Goal: Task Accomplishment & Management: Manage account settings

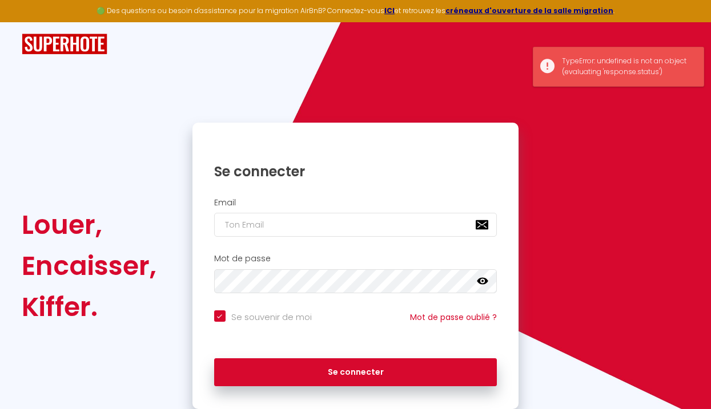
click at [276, 219] on input "email" at bounding box center [355, 225] width 283 height 24
type input "[EMAIL_ADDRESS][DOMAIN_NAME]"
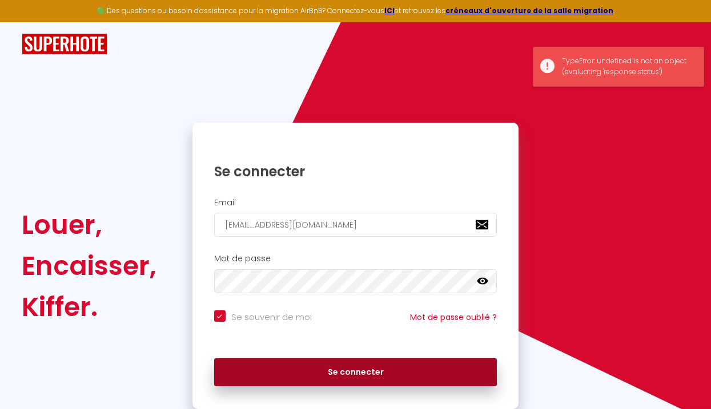
click at [296, 373] on button "Se connecter" at bounding box center [355, 373] width 283 height 29
checkbox input "true"
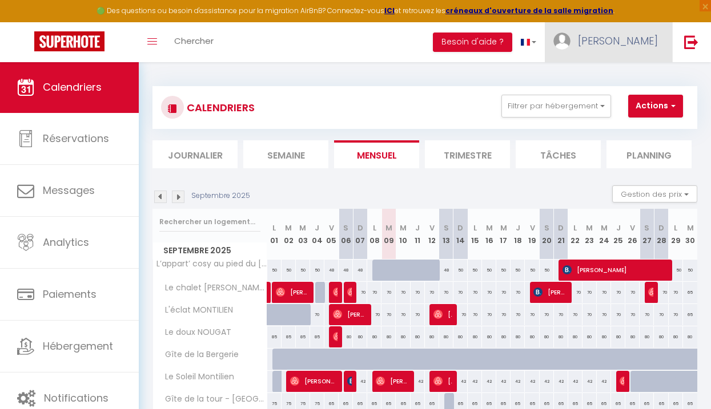
click at [641, 45] on span "[PERSON_NAME]" at bounding box center [618, 41] width 80 height 14
click at [621, 79] on link "Paramètres" at bounding box center [626, 79] width 85 height 19
select select "28"
select select "fr"
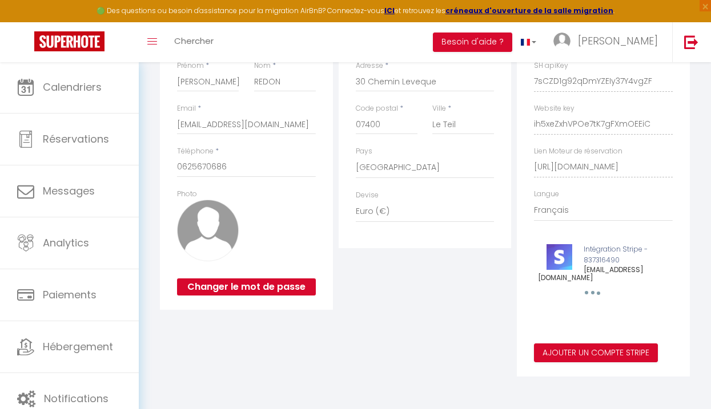
scroll to position [84, 0]
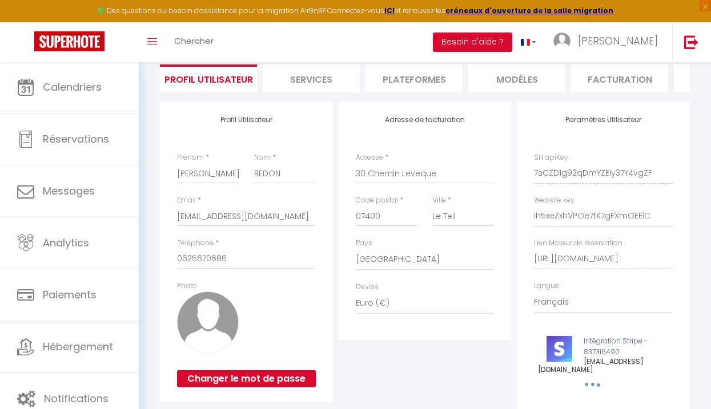
click at [403, 87] on li "Plateformes" at bounding box center [413, 79] width 97 height 28
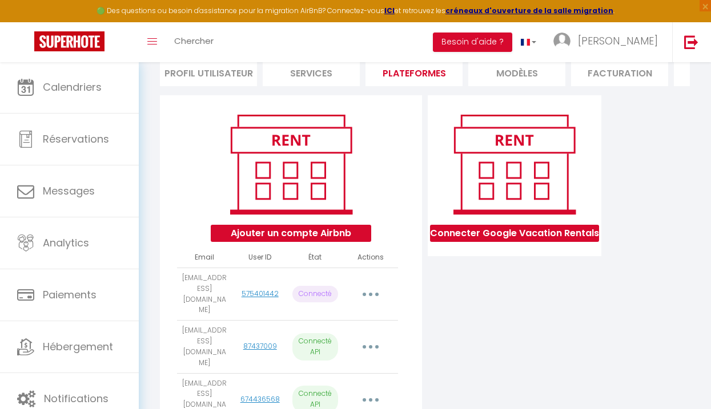
scroll to position [92, 0]
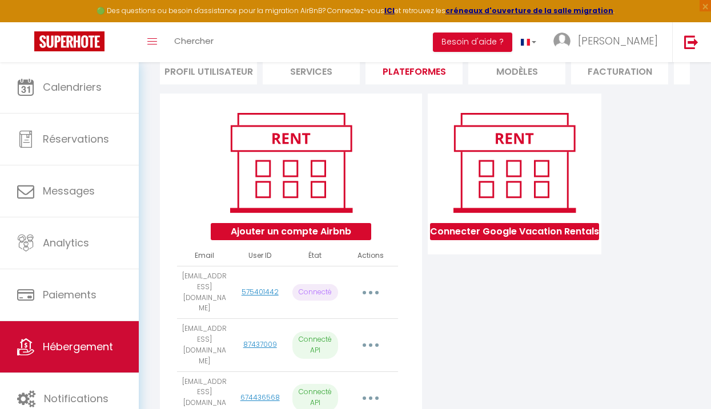
click at [126, 347] on link "Hébergement" at bounding box center [69, 346] width 139 height 51
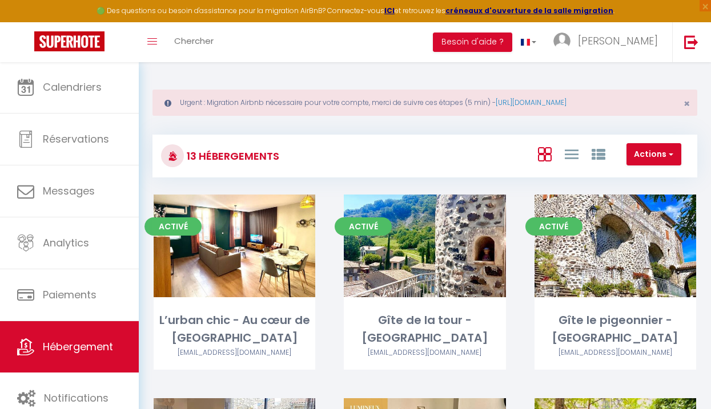
click at [655, 158] on button "Actions" at bounding box center [653, 154] width 55 height 23
click at [636, 175] on li "Créer un Hébergement" at bounding box center [628, 178] width 104 height 13
select select "3"
select select "2"
select select "1"
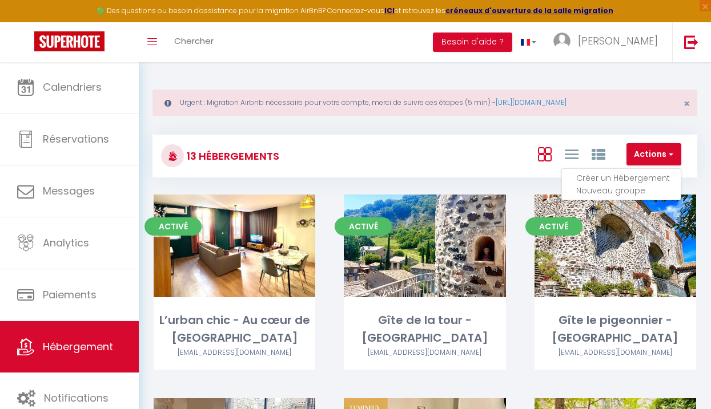
select select "1"
select select
select select "28"
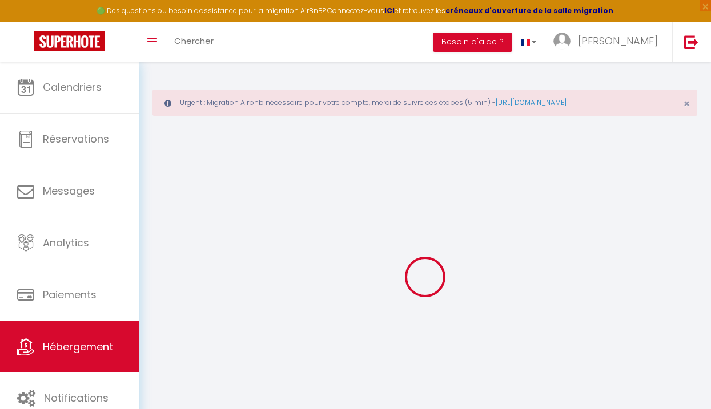
select select
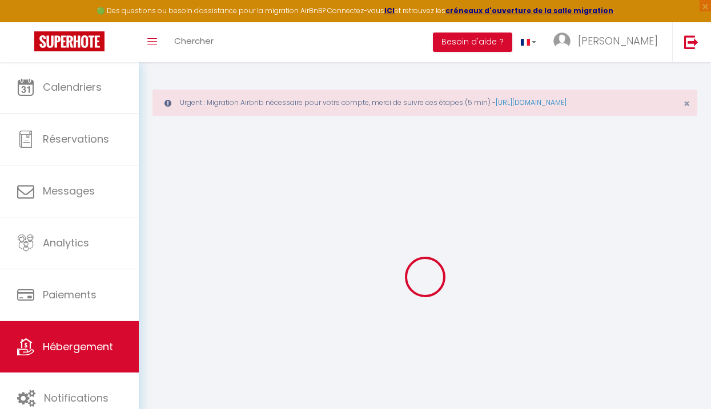
select select
checkbox input "false"
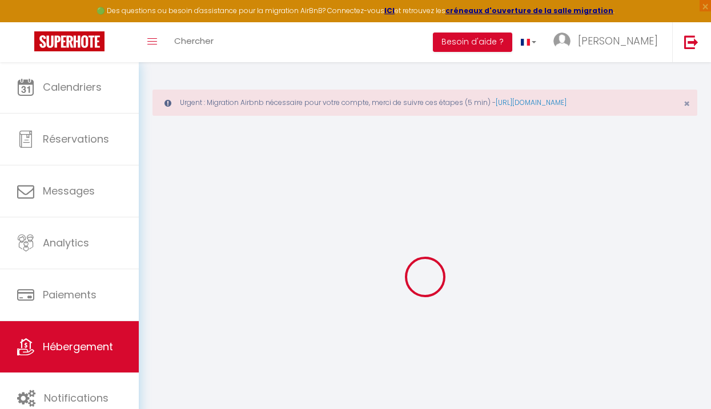
select select
select select "15:00"
select select "23:45"
select select "11:00"
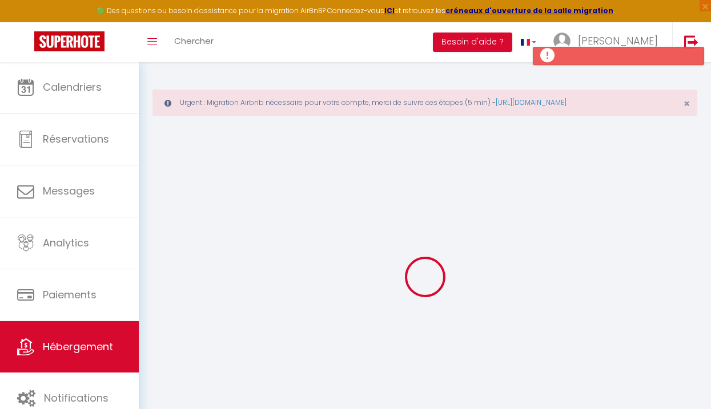
select select "30"
select select "120"
select select
checkbox input "false"
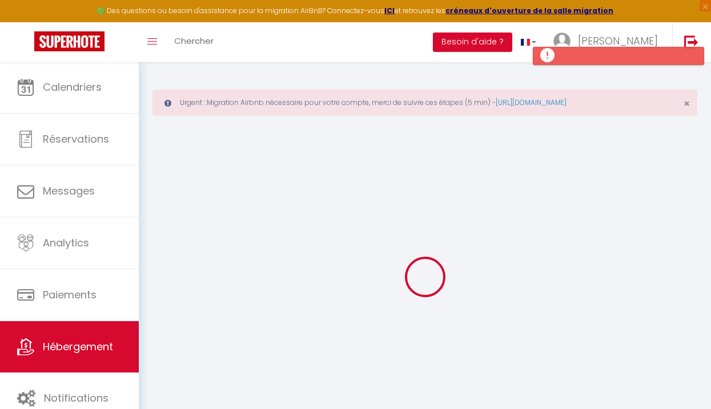
checkbox input "false"
select select
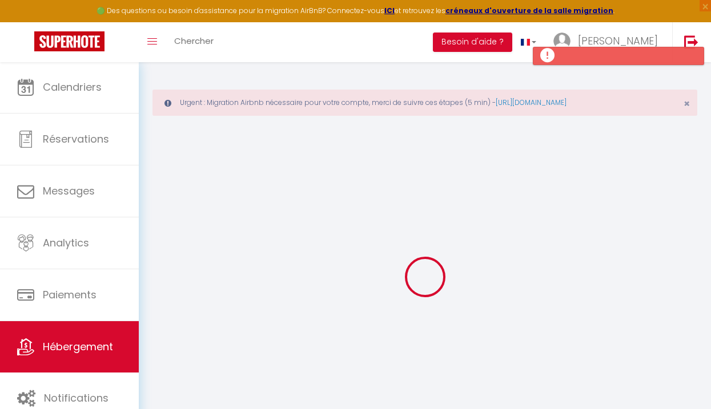
checkbox input "false"
select select
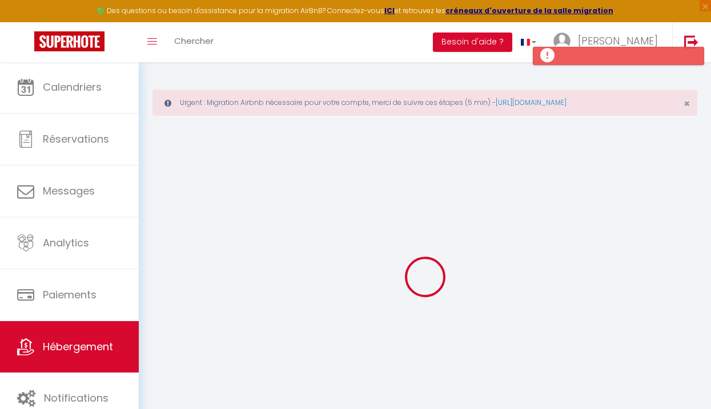
select select
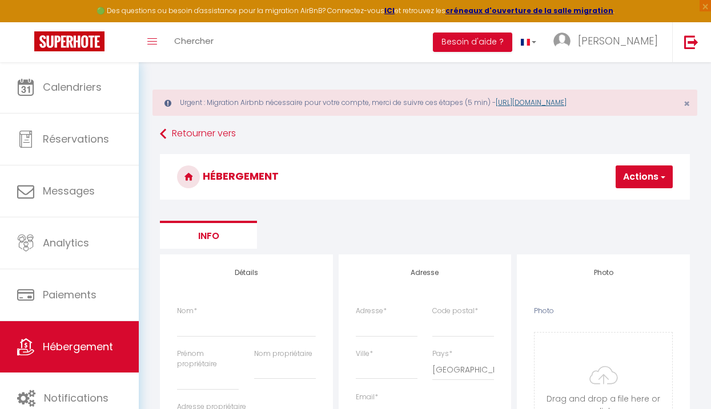
click at [566, 99] on link "[URL][DOMAIN_NAME]" at bounding box center [531, 103] width 71 height 10
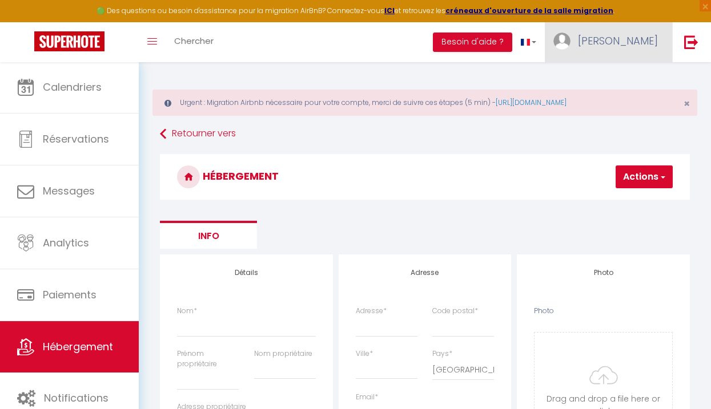
click at [627, 43] on span "[PERSON_NAME]" at bounding box center [618, 41] width 80 height 14
click at [620, 73] on link "Paramètres" at bounding box center [626, 79] width 85 height 19
select select "28"
select select "fr"
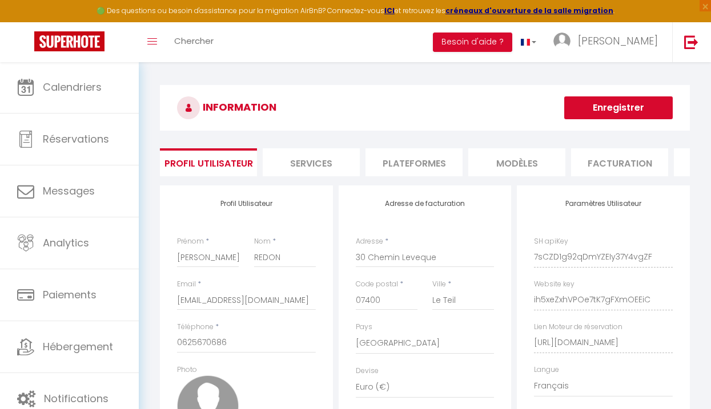
click at [424, 165] on li "Plateformes" at bounding box center [413, 162] width 97 height 28
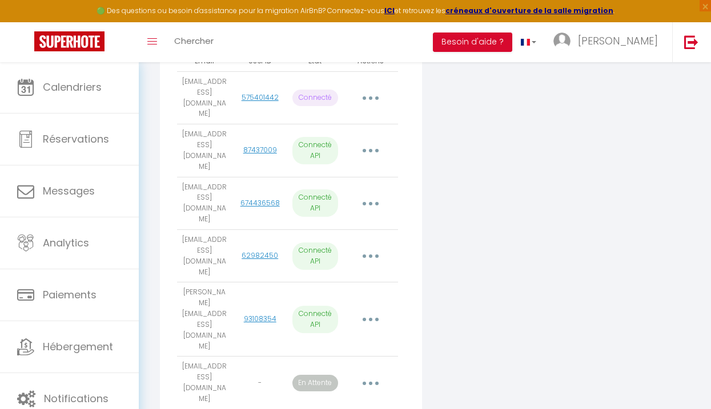
scroll to position [304, 0]
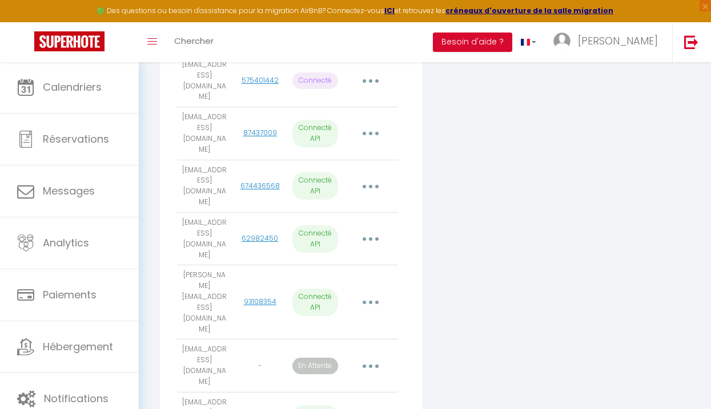
click at [372, 132] on icon "button" at bounding box center [370, 133] width 3 height 3
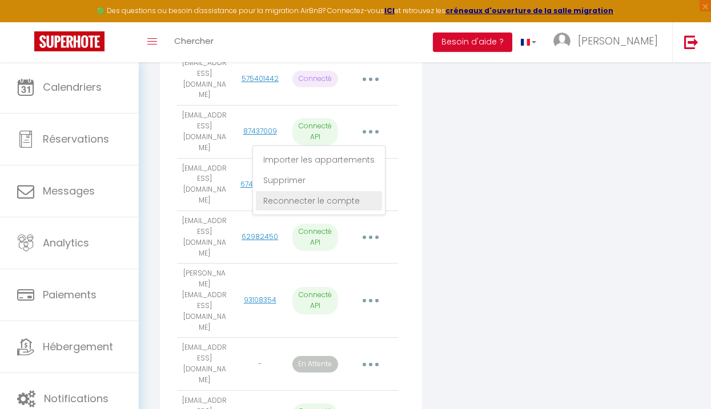
scroll to position [305, 0]
click at [327, 191] on link "Reconnecter le compte" at bounding box center [319, 200] width 126 height 19
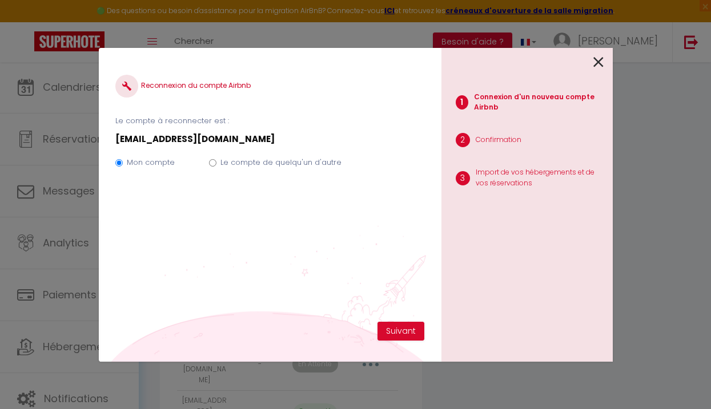
click at [597, 62] on icon at bounding box center [598, 62] width 10 height 17
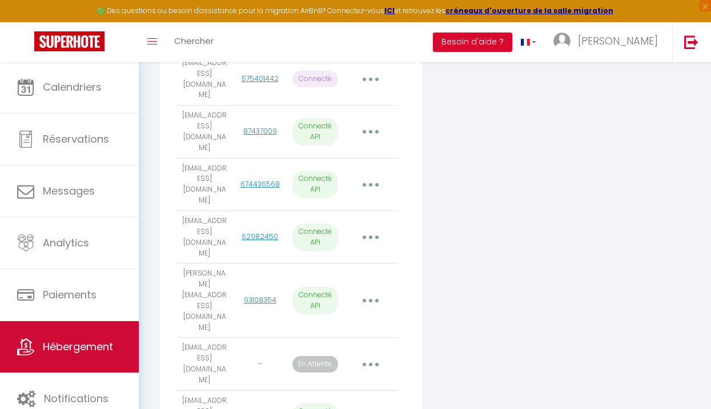
click at [97, 336] on link "Hébergement" at bounding box center [69, 346] width 139 height 51
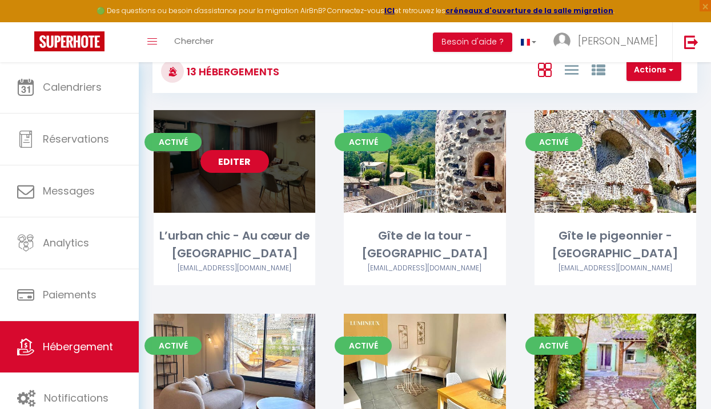
scroll to position [106, 0]
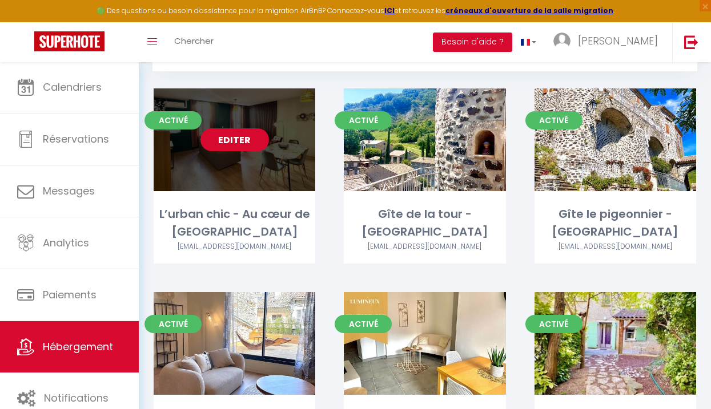
click at [244, 140] on link "Editer" at bounding box center [234, 139] width 69 height 23
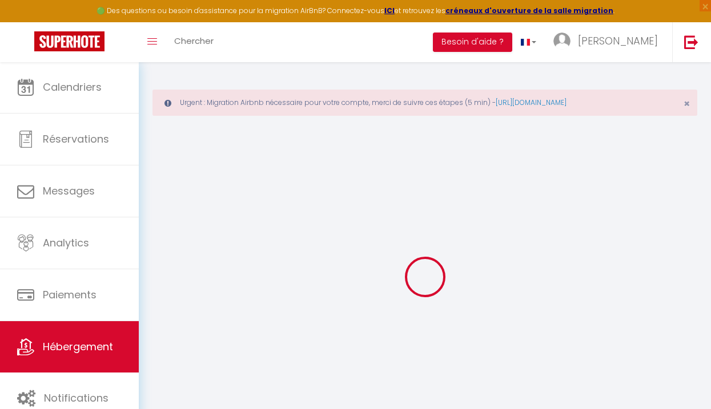
select select
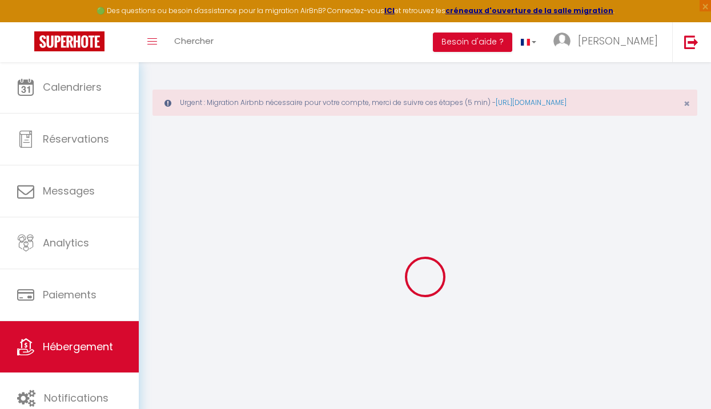
select select
checkbox input "false"
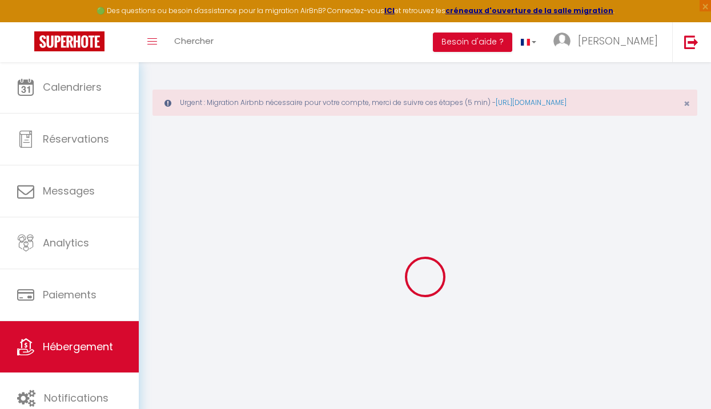
select select
type input "L’urban chic - Au cœur de [GEOGRAPHIC_DATA]"
type input "[PERSON_NAME]"
select select "6"
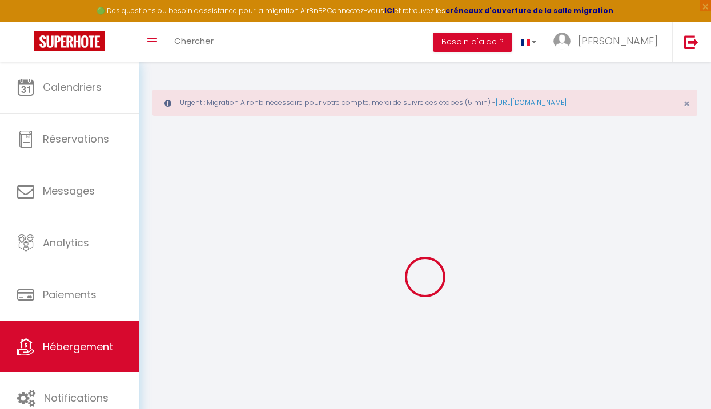
select select "2"
type input "120"
select select
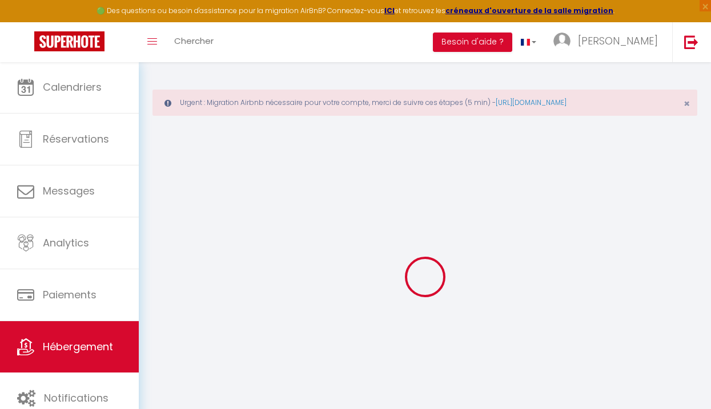
select select
type input "26200"
type input "Montélimar"
type input "[EMAIL_ADDRESS][DOMAIN_NAME]"
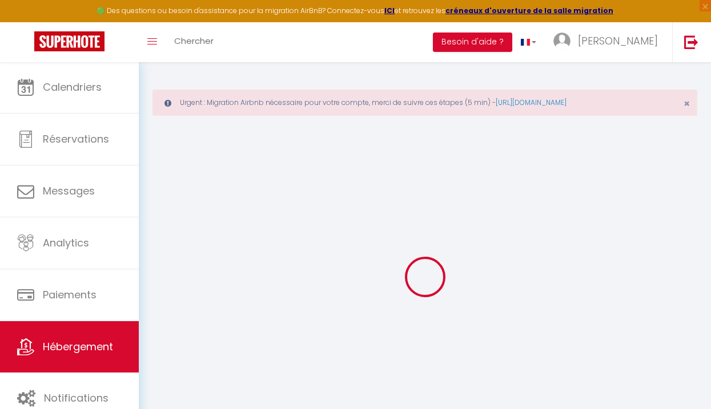
select select
checkbox input "false"
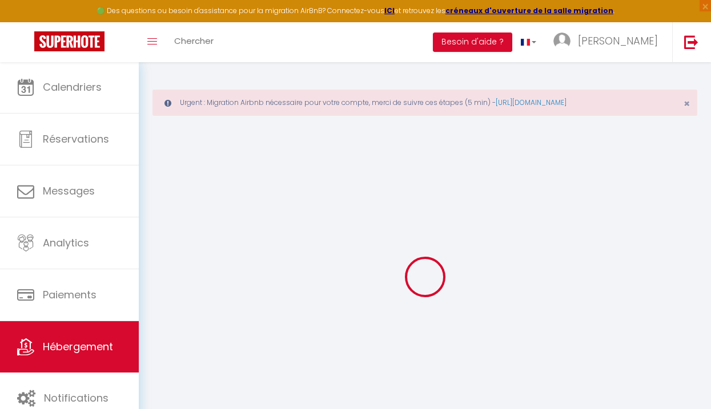
type input "0"
select select
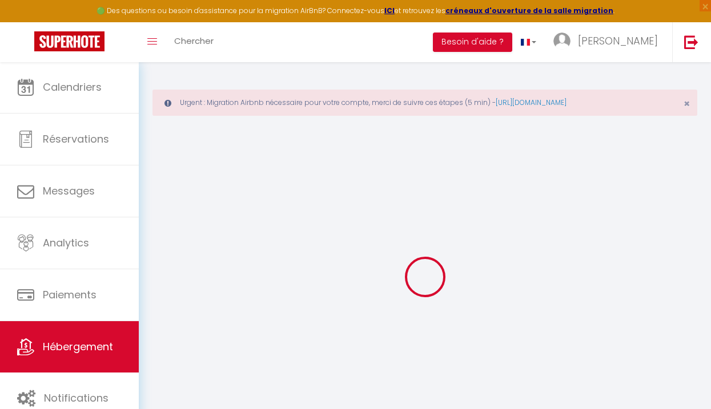
select select
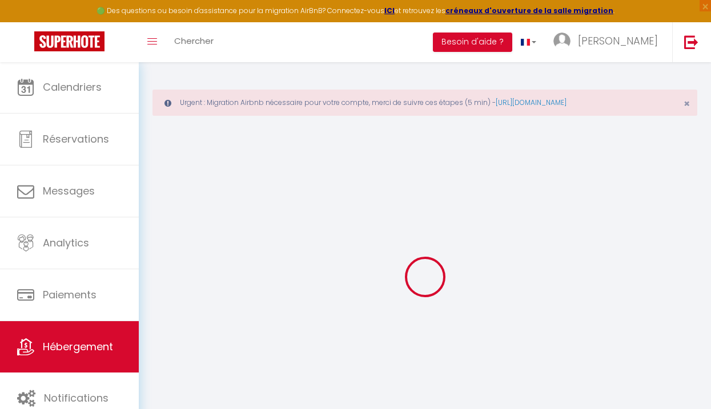
checkbox input "false"
select select
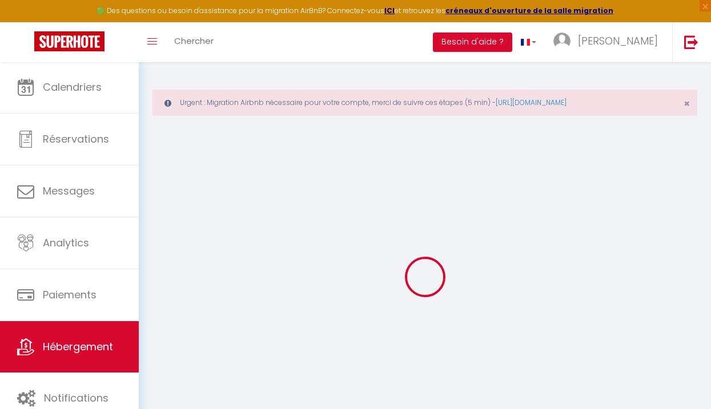
select select
checkbox input "false"
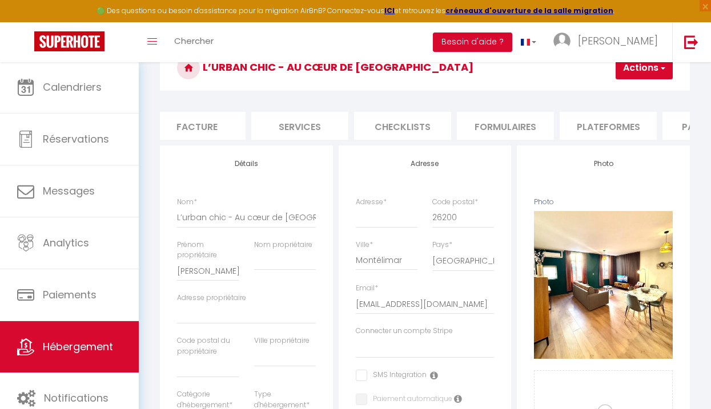
scroll to position [0, 277]
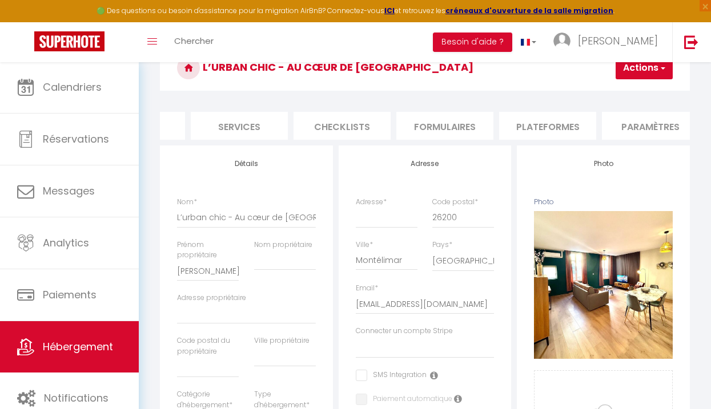
select select
checkbox input "false"
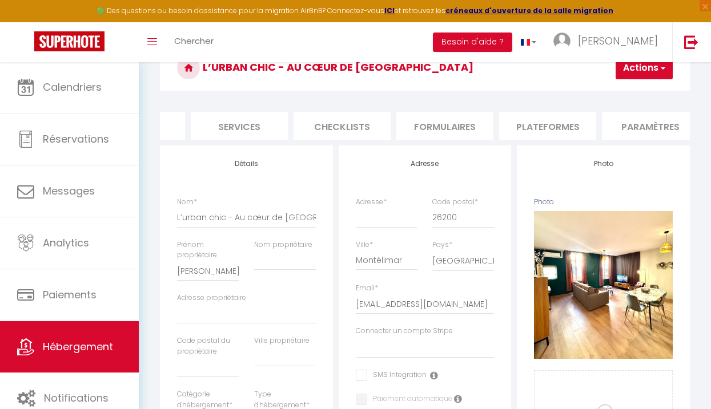
checkbox input "false"
select select "365"
select select "well_reviewed_guests"
select select "EUR"
select select
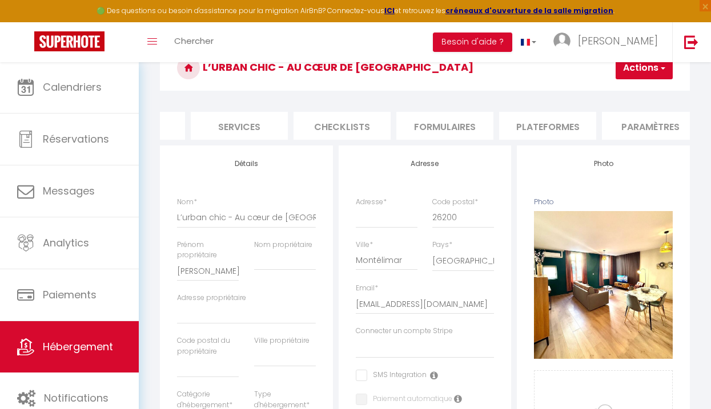
select select "17967-1402719251509421077"
click at [541, 119] on li "Plateformes" at bounding box center [547, 126] width 97 height 28
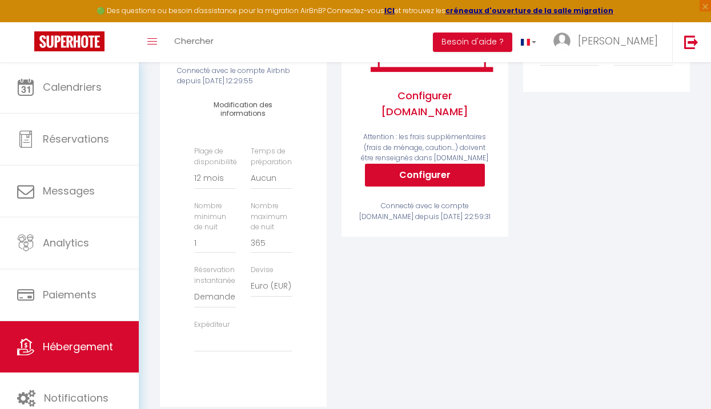
scroll to position [428, 0]
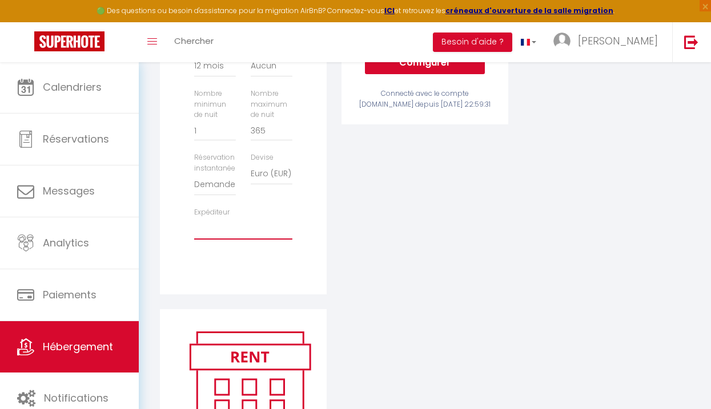
select select "6621"
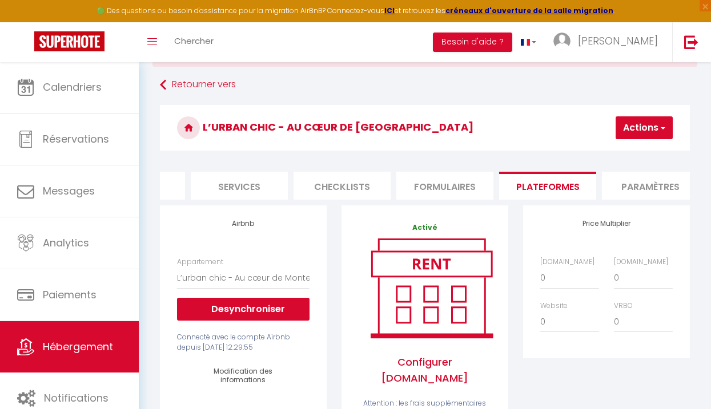
scroll to position [48, 0]
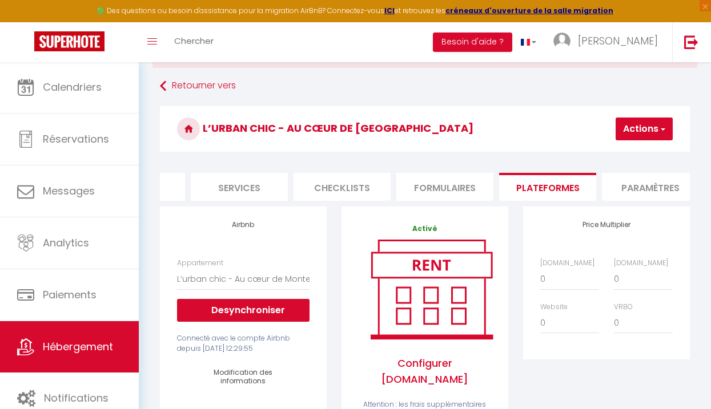
click at [645, 119] on button "Actions" at bounding box center [644, 129] width 57 height 23
click at [617, 155] on link "Enregistrer" at bounding box center [627, 154] width 90 height 15
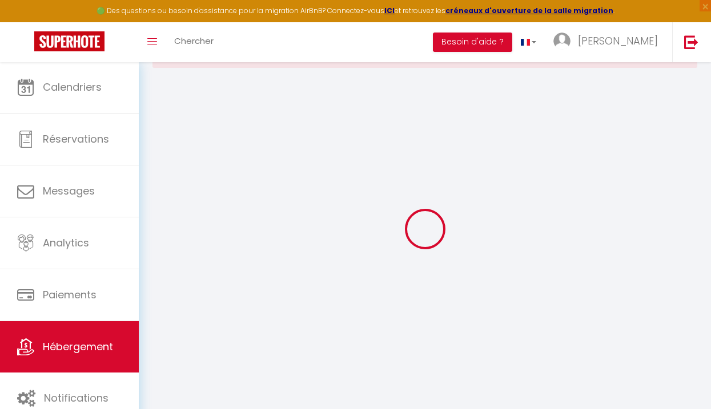
select select "365"
select select "well_reviewed_guests"
select select "EUR"
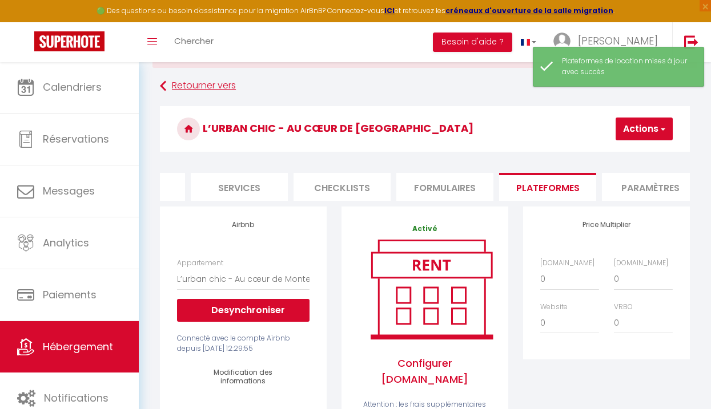
click at [174, 82] on link "Retourner vers" at bounding box center [425, 86] width 530 height 21
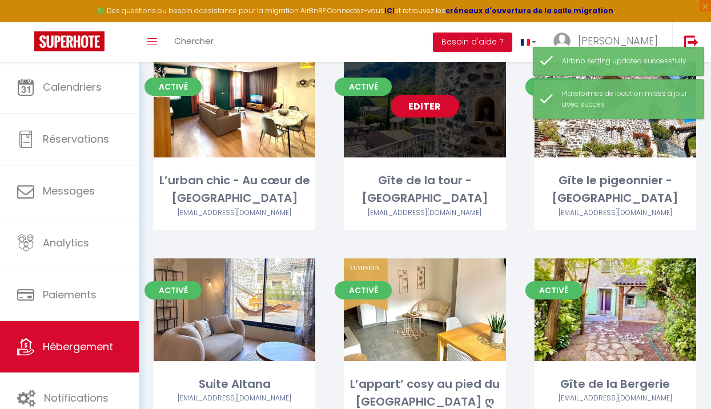
scroll to position [139, 1]
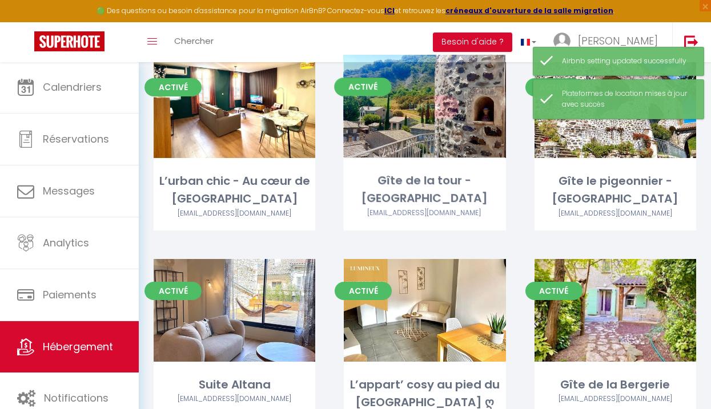
click at [424, 105] on link "Editer" at bounding box center [425, 106] width 69 height 23
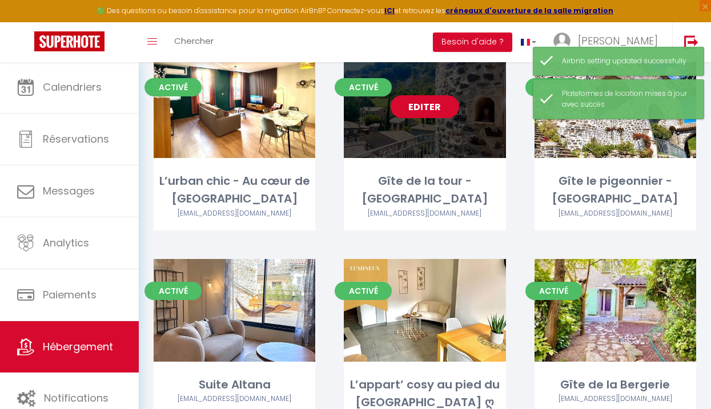
click at [424, 106] on link "Editer" at bounding box center [425, 106] width 69 height 23
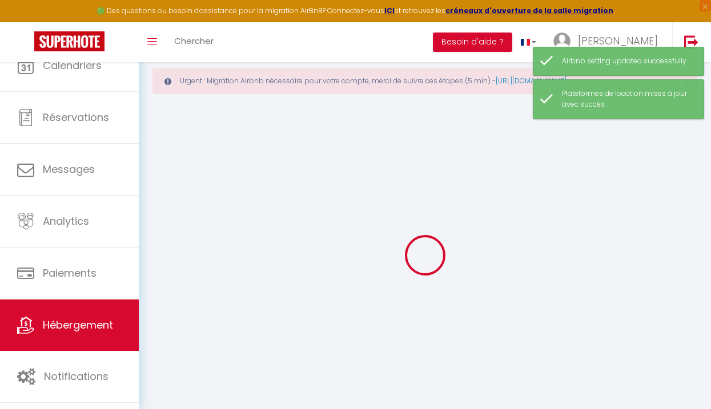
select select
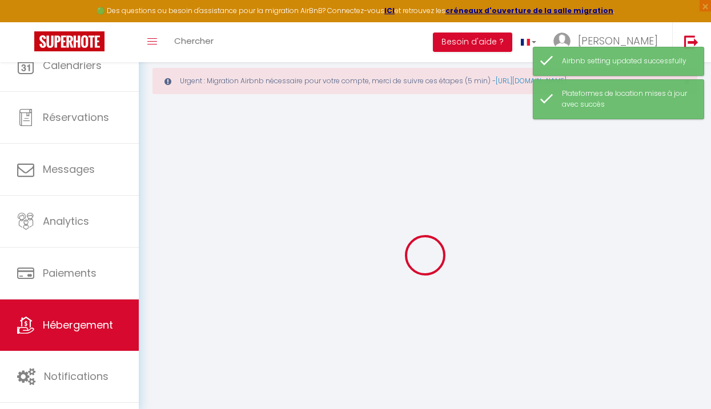
select select
checkbox input "false"
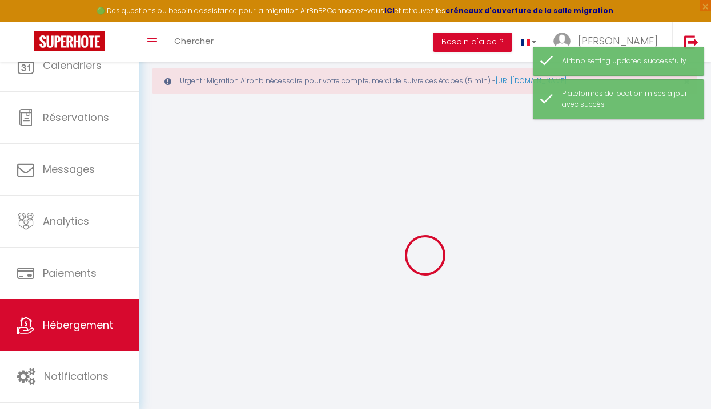
select select
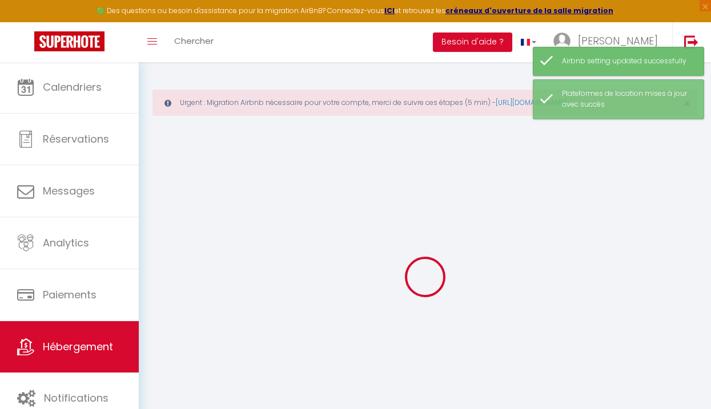
select select
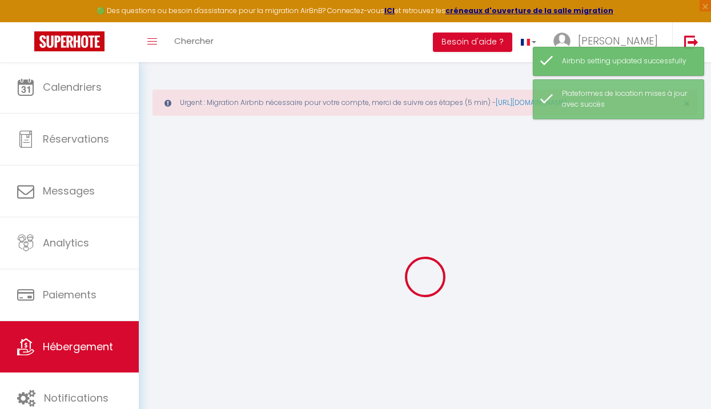
select select
checkbox input "false"
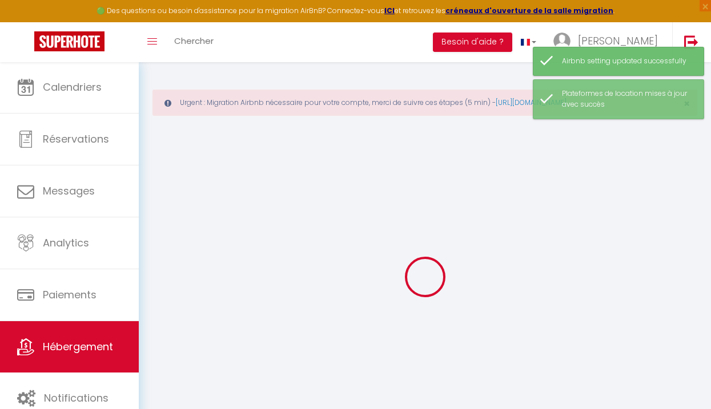
select select
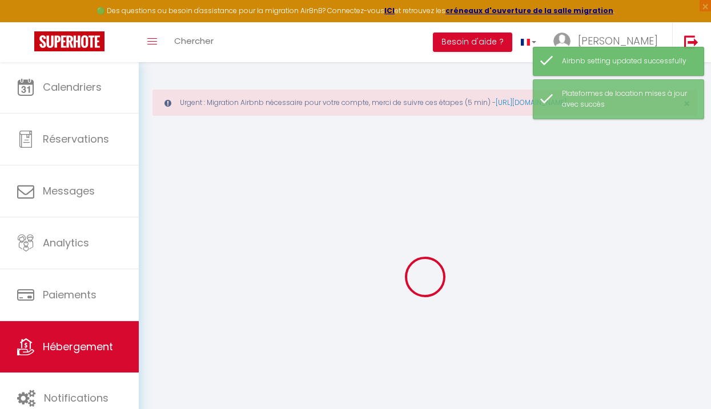
select select
checkbox input "false"
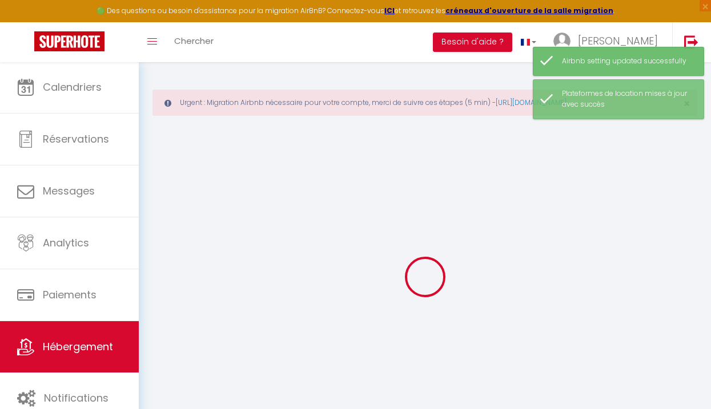
checkbox input "false"
select select
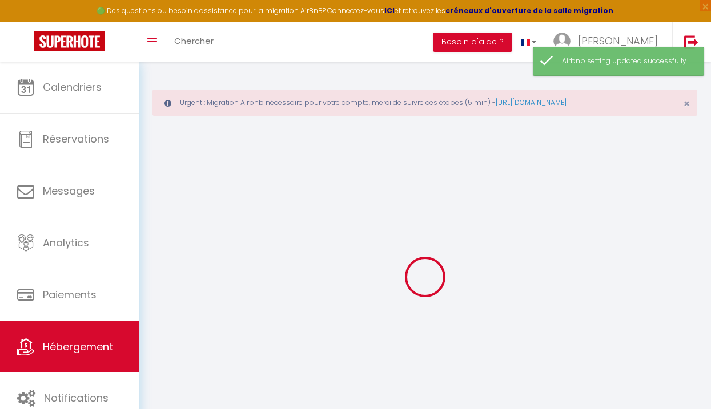
type input "Gîte de la tour - [GEOGRAPHIC_DATA]"
type input "Aurelie"
select select "6"
select select "2"
type input "85"
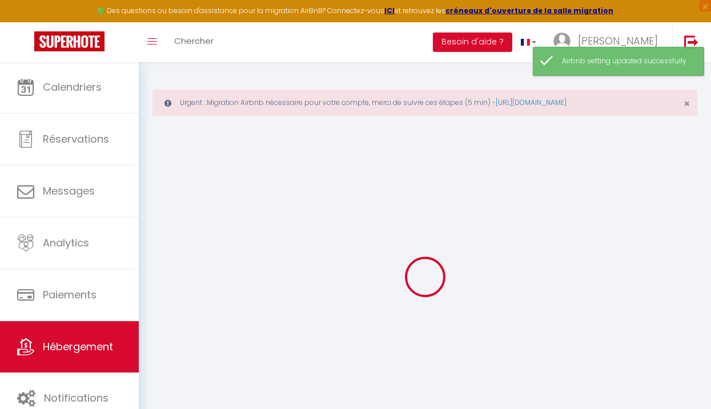
select select
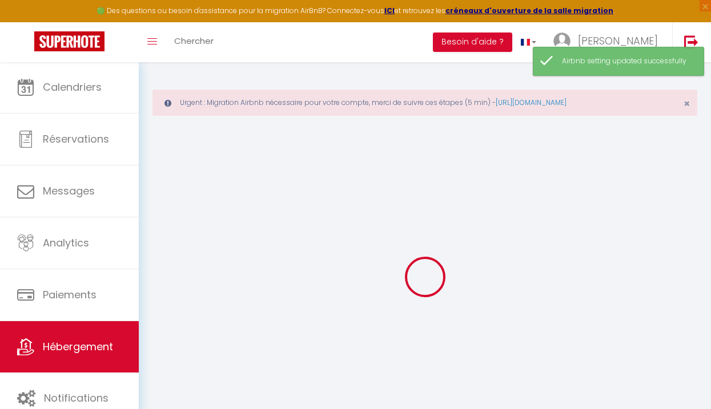
type input "07400"
type input "Aubignas"
type input "[EMAIL_ADDRESS][DOMAIN_NAME]"
select select
checkbox input "false"
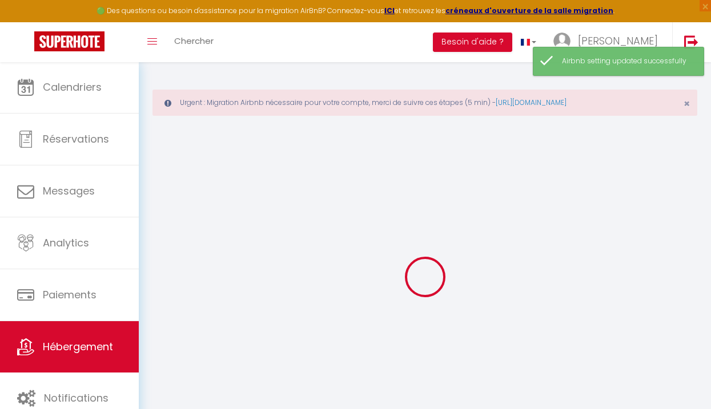
checkbox input "false"
type input "0"
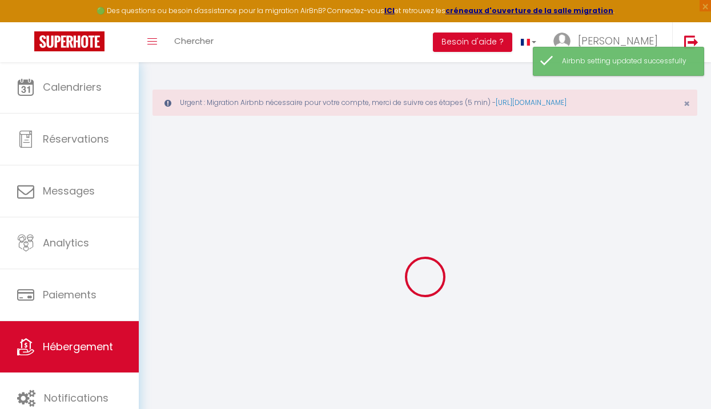
type input "0"
select select
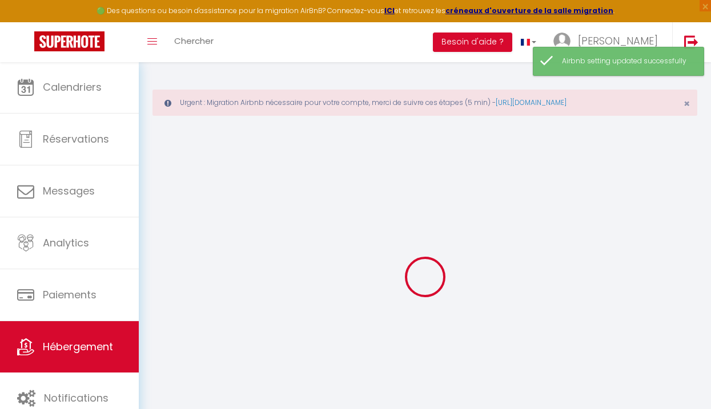
select select
checkbox input "false"
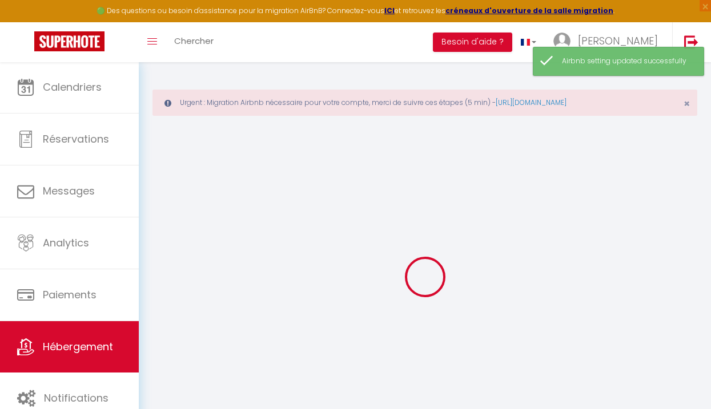
checkbox input "false"
select select
checkbox input "false"
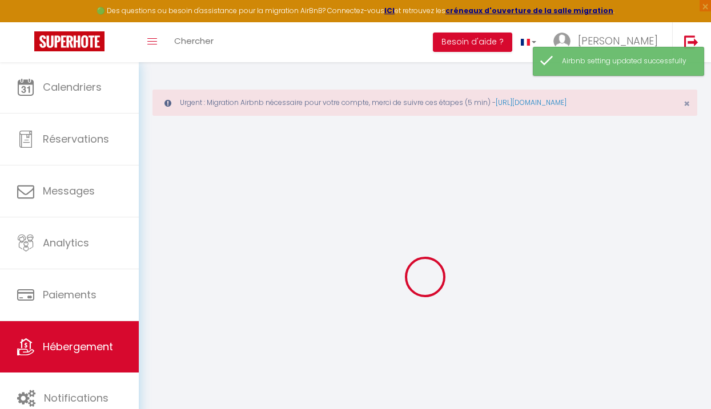
checkbox input "false"
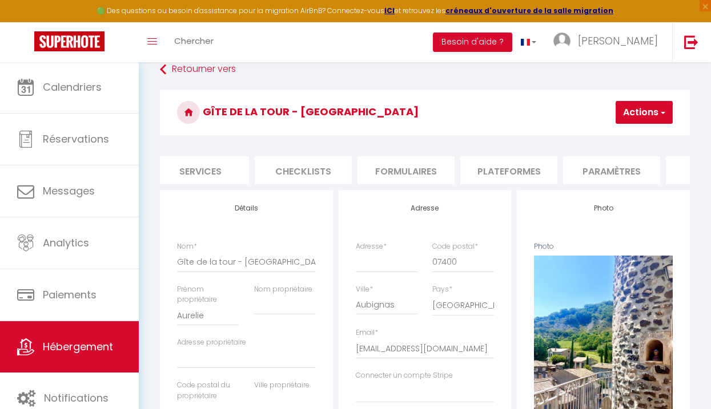
scroll to position [0, 322]
click at [484, 165] on li "Plateformes" at bounding box center [503, 170] width 97 height 28
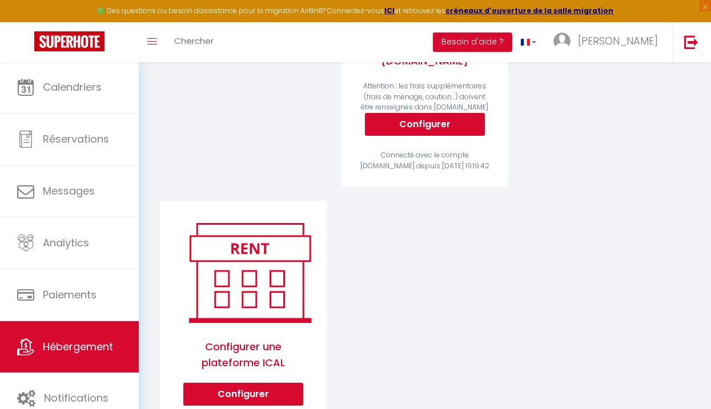
select select "365"
select select
select select "EUR"
select select
select select "17968-1339895344621378352"
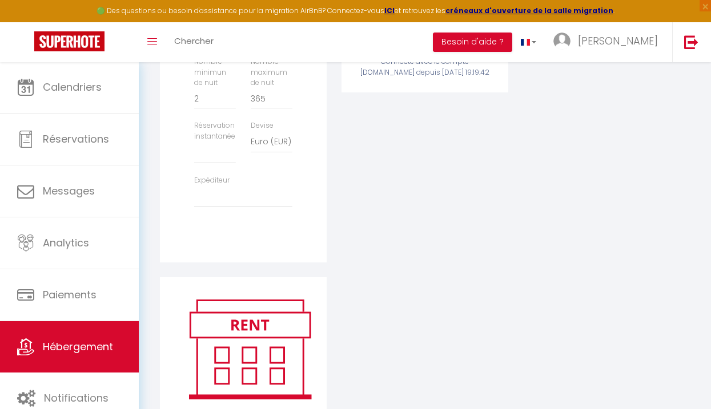
scroll to position [495, 0]
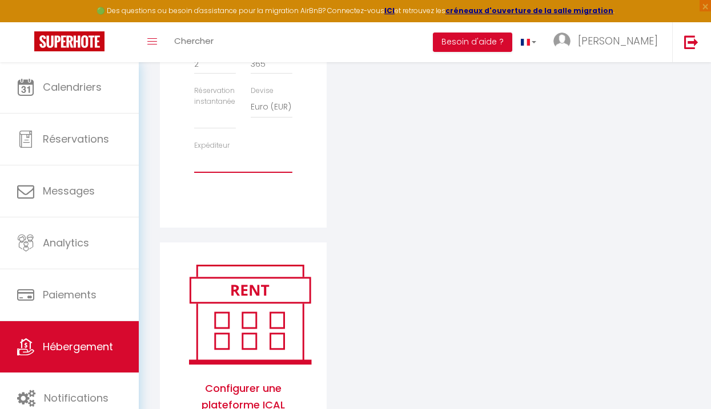
select select "6621"
select select
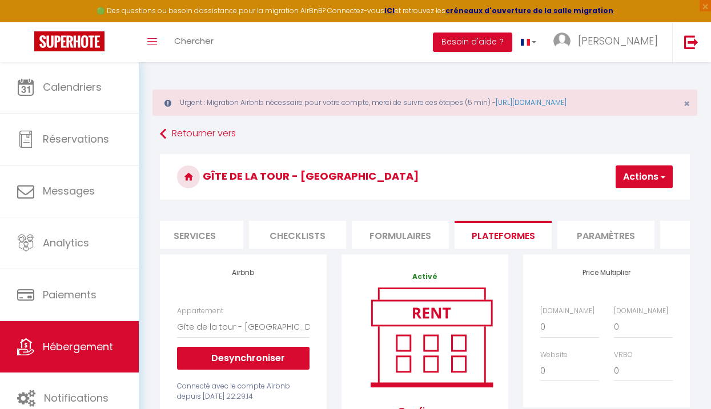
scroll to position [0, 0]
click at [627, 179] on button "Actions" at bounding box center [644, 177] width 57 height 23
click at [613, 202] on link "Enregistrer" at bounding box center [627, 202] width 90 height 15
select select "365"
select select
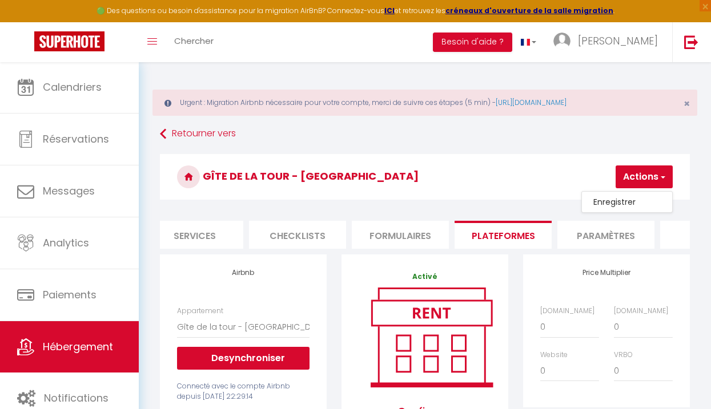
select select "EUR"
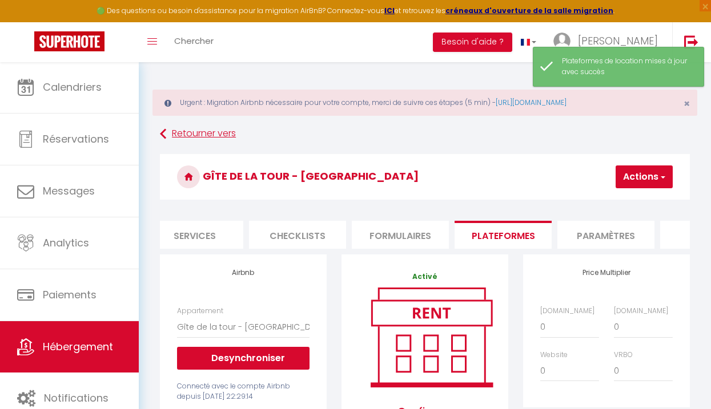
click at [201, 134] on link "Retourner vers" at bounding box center [425, 134] width 530 height 21
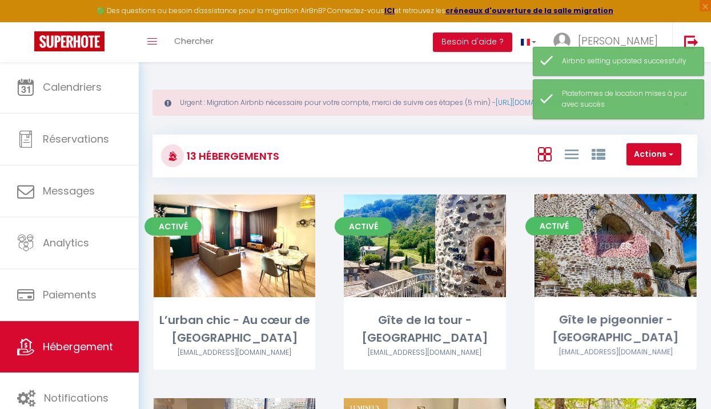
click at [611, 251] on link "Editer" at bounding box center [615, 246] width 69 height 23
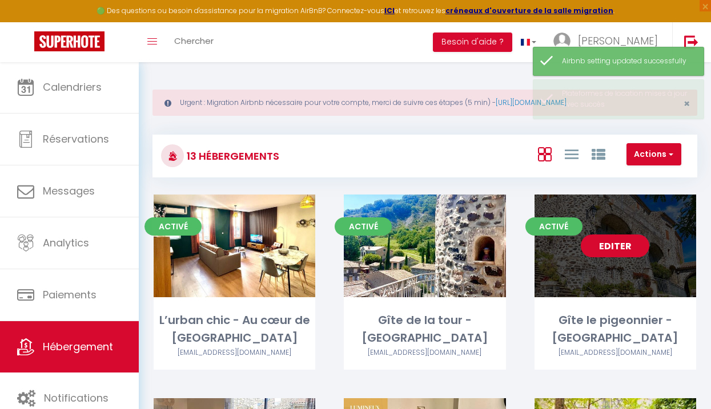
click at [619, 247] on link "Editer" at bounding box center [615, 246] width 69 height 23
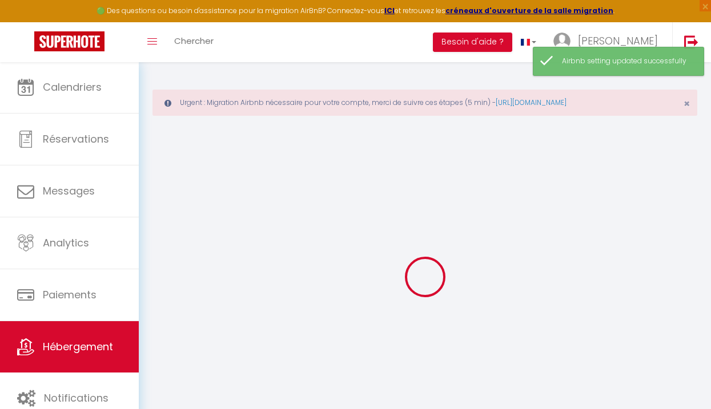
select select
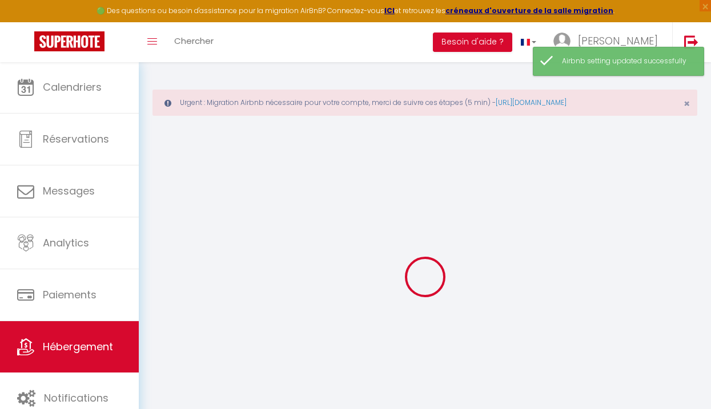
select select
checkbox input "false"
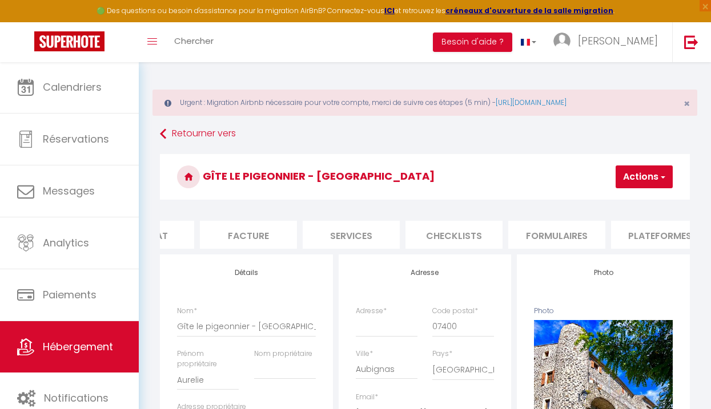
scroll to position [0, 349]
click at [485, 231] on li "Plateformes" at bounding box center [476, 235] width 97 height 28
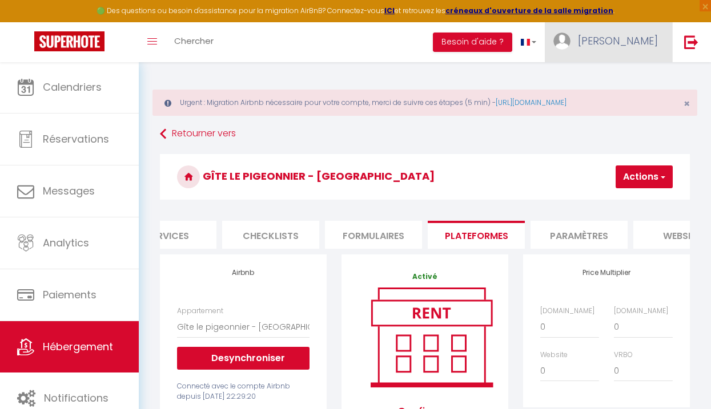
click at [642, 32] on link "[PERSON_NAME]" at bounding box center [608, 42] width 127 height 40
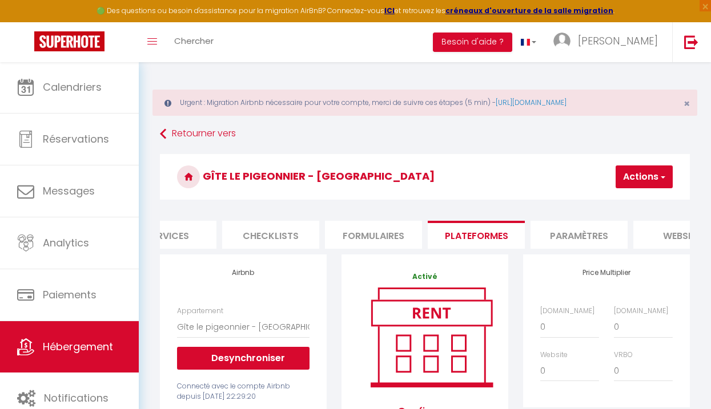
click at [638, 188] on button "Actions" at bounding box center [644, 177] width 57 height 23
click at [624, 201] on link "Enregistrer" at bounding box center [627, 202] width 90 height 15
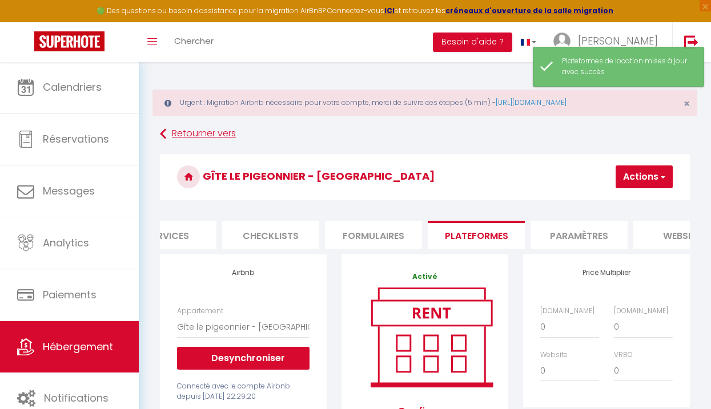
click at [196, 133] on link "Retourner vers" at bounding box center [425, 134] width 530 height 21
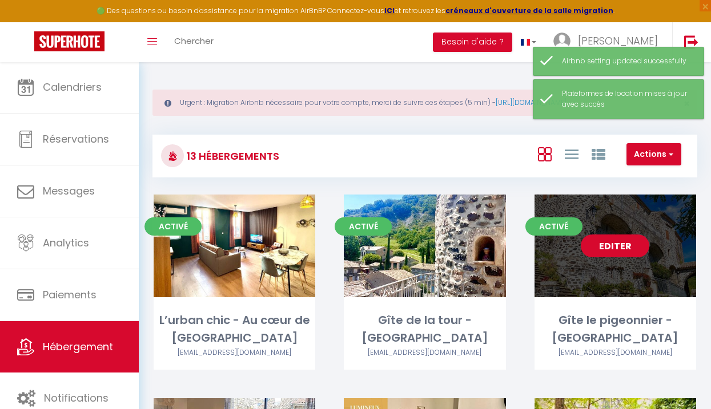
click at [610, 248] on link "Editer" at bounding box center [615, 246] width 69 height 23
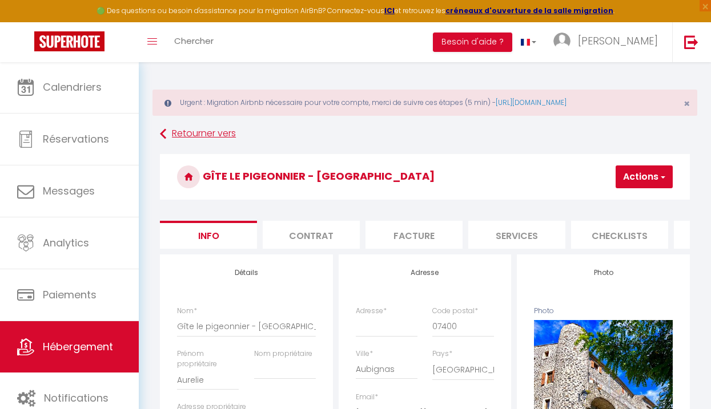
click at [198, 132] on link "Retourner vers" at bounding box center [425, 134] width 530 height 21
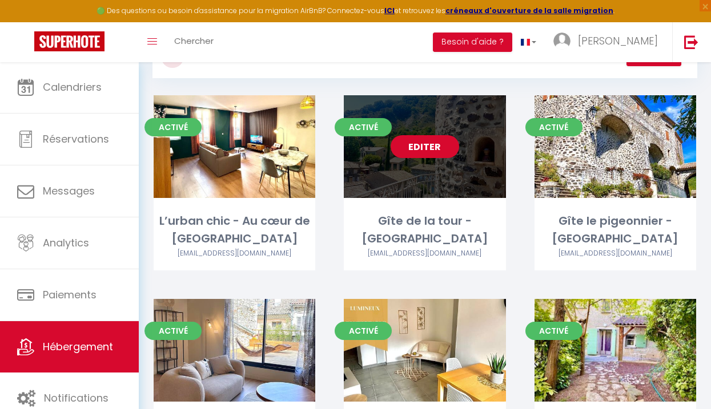
scroll to position [256, 0]
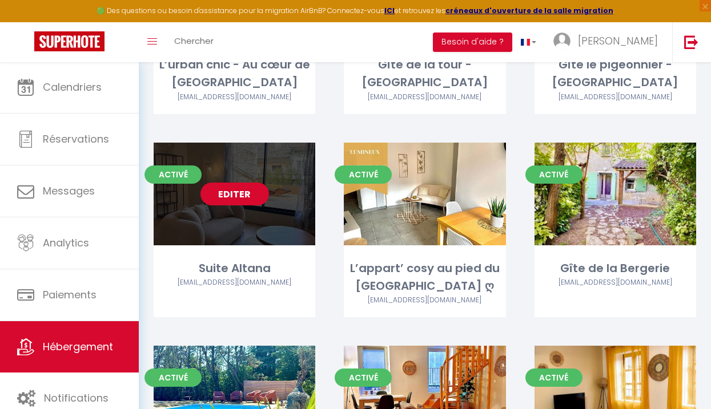
click at [233, 195] on link "Editer" at bounding box center [234, 194] width 69 height 23
click at [239, 193] on link "Editer" at bounding box center [234, 194] width 69 height 23
click at [239, 195] on link "Editer" at bounding box center [234, 194] width 69 height 23
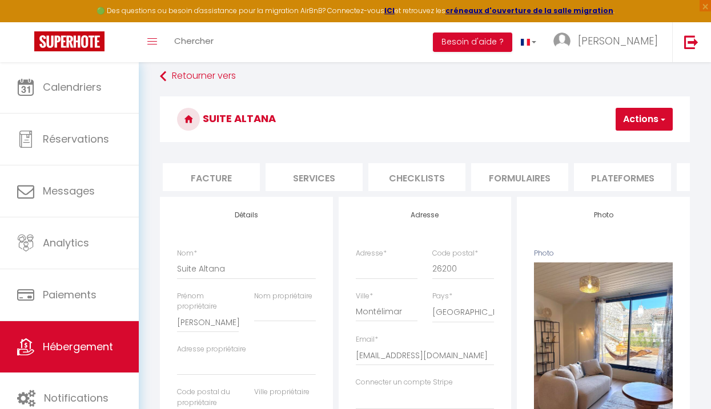
scroll to position [0, 256]
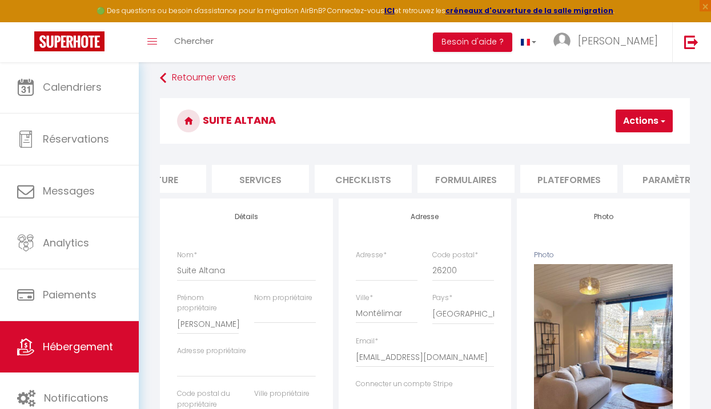
click at [567, 177] on li "Plateformes" at bounding box center [568, 179] width 97 height 28
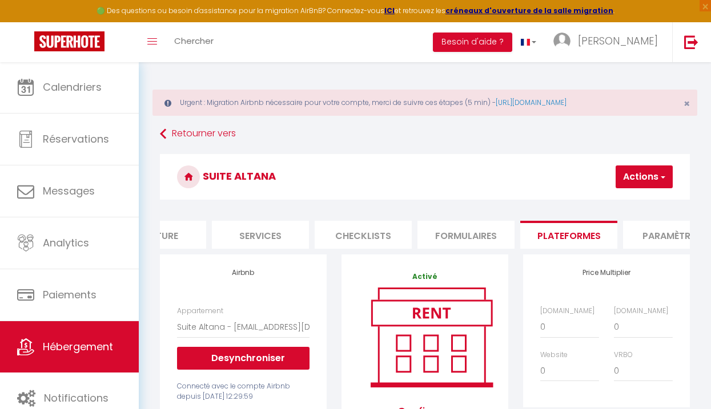
click at [644, 175] on button "Actions" at bounding box center [644, 177] width 57 height 23
click at [613, 203] on link "Enregistrer" at bounding box center [627, 202] width 90 height 15
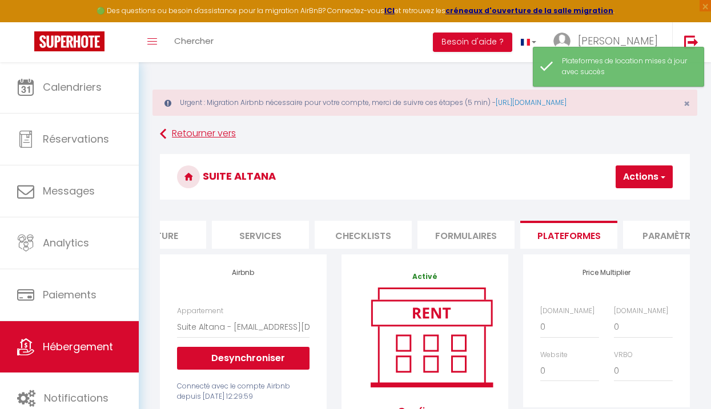
click at [190, 143] on link "Retourner vers" at bounding box center [425, 134] width 530 height 21
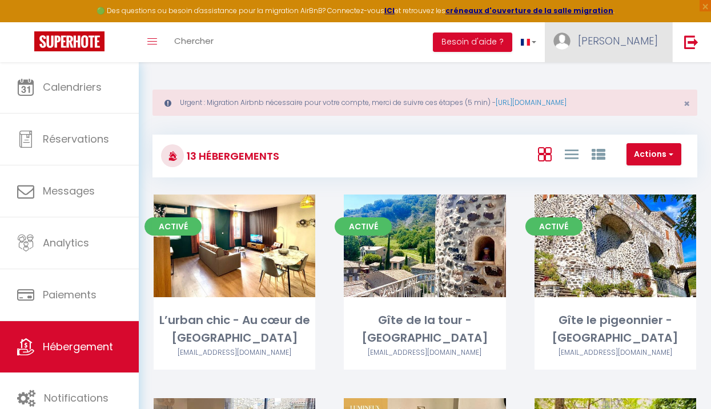
click at [621, 45] on link "[PERSON_NAME]" at bounding box center [608, 42] width 127 height 40
click at [616, 75] on link "Paramètres" at bounding box center [626, 79] width 85 height 19
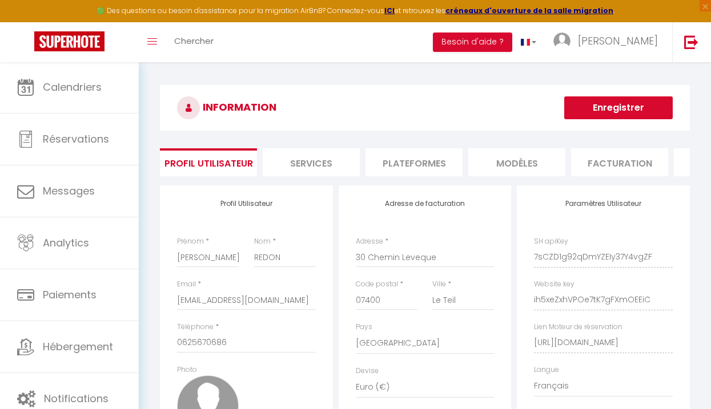
click at [398, 164] on li "Plateformes" at bounding box center [413, 162] width 97 height 28
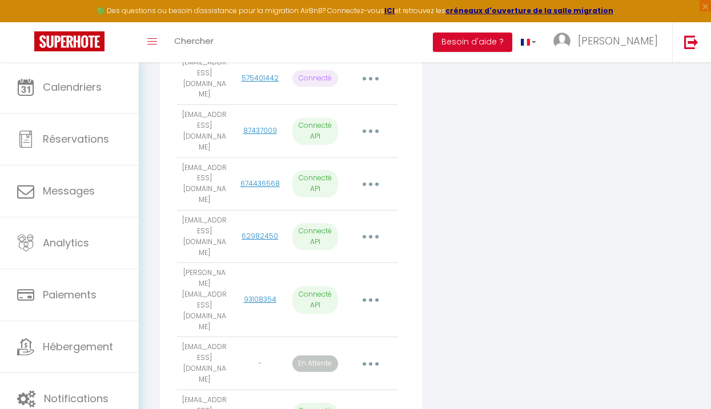
scroll to position [305, 0]
click at [369, 353] on button "button" at bounding box center [370, 364] width 30 height 22
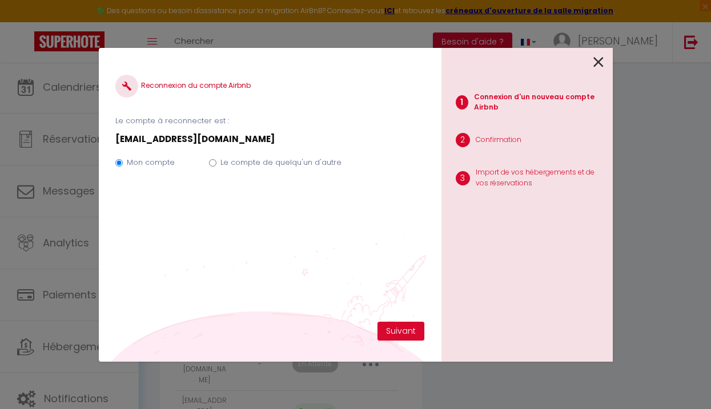
click at [249, 162] on label "Le compte de quelqu'un d'autre" at bounding box center [280, 162] width 121 height 11
click at [216, 162] on input "Le compte de quelqu'un d'autre" at bounding box center [212, 162] width 7 height 7
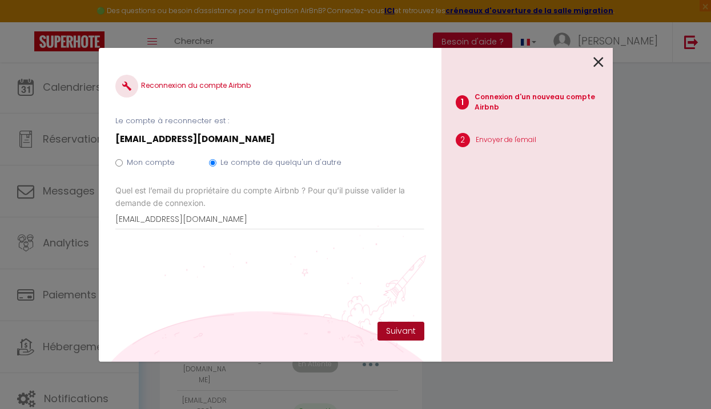
click at [394, 331] on button "Suivant" at bounding box center [400, 331] width 47 height 19
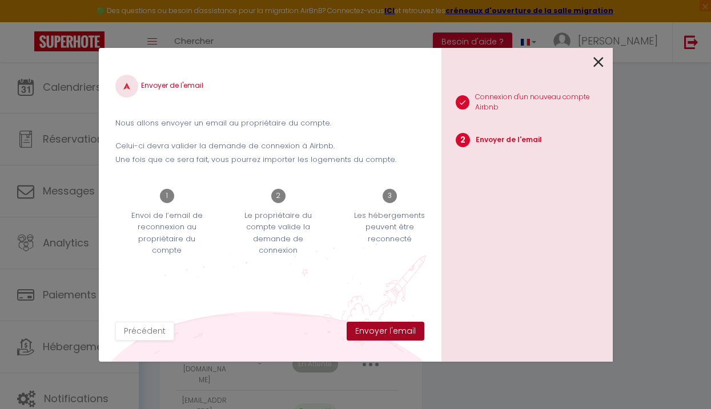
click at [394, 331] on button "Envoyer l'email" at bounding box center [386, 331] width 78 height 19
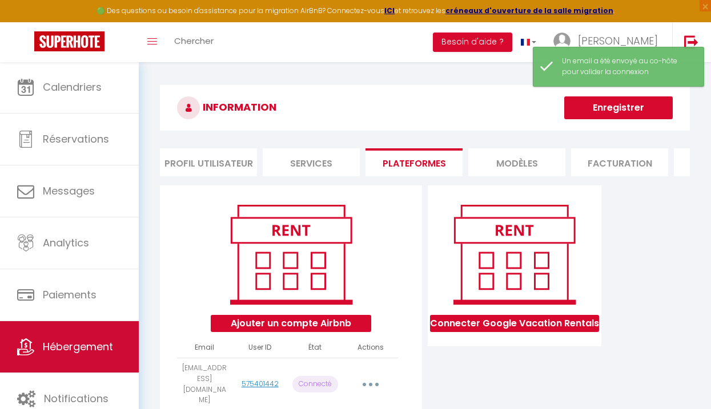
scroll to position [0, 0]
click at [65, 343] on span "Hébergement" at bounding box center [78, 347] width 70 height 14
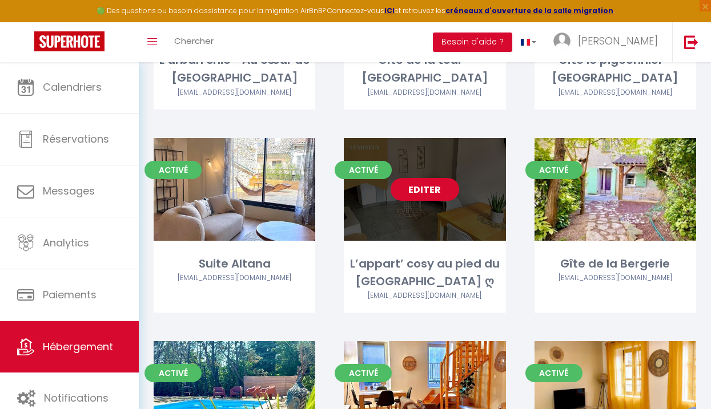
scroll to position [263, 0]
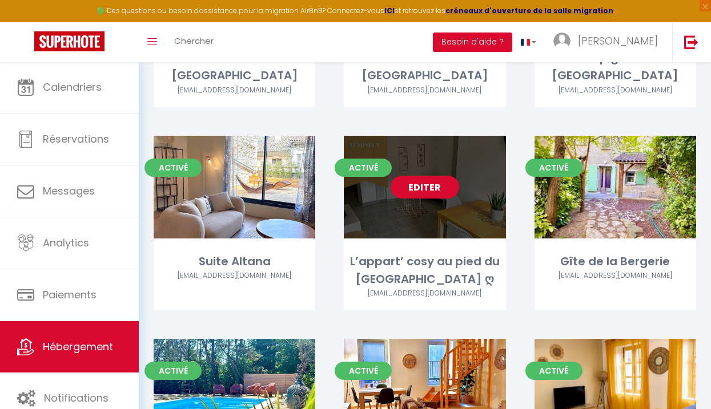
click at [430, 186] on link "Editer" at bounding box center [425, 187] width 69 height 23
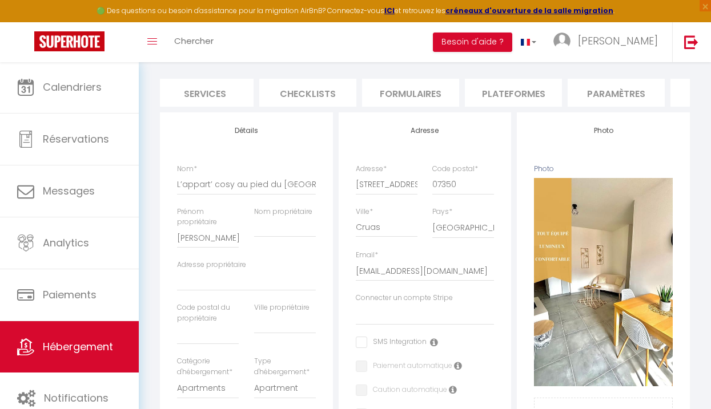
scroll to position [0, 405]
click at [427, 87] on li "Plateformes" at bounding box center [419, 93] width 97 height 28
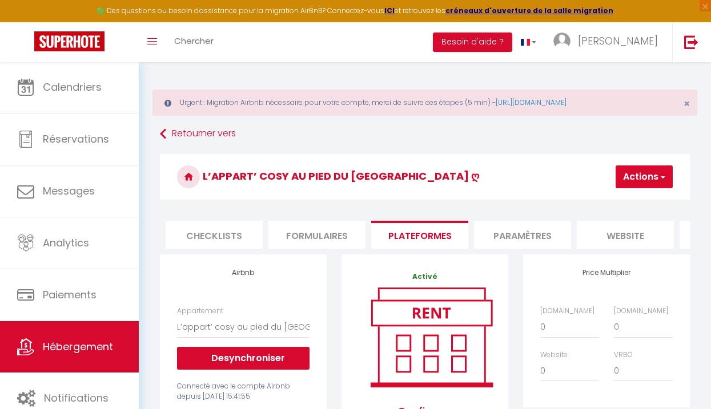
click at [642, 179] on button "Actions" at bounding box center [644, 177] width 57 height 23
click at [612, 201] on link "Enregistrer" at bounding box center [627, 202] width 90 height 15
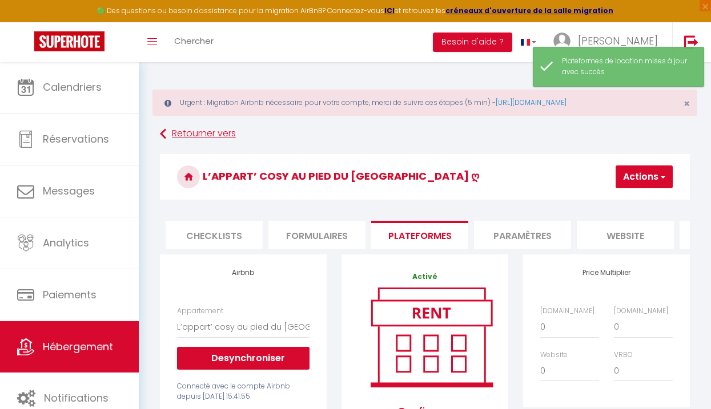
click at [180, 128] on link "Retourner vers" at bounding box center [425, 134] width 530 height 21
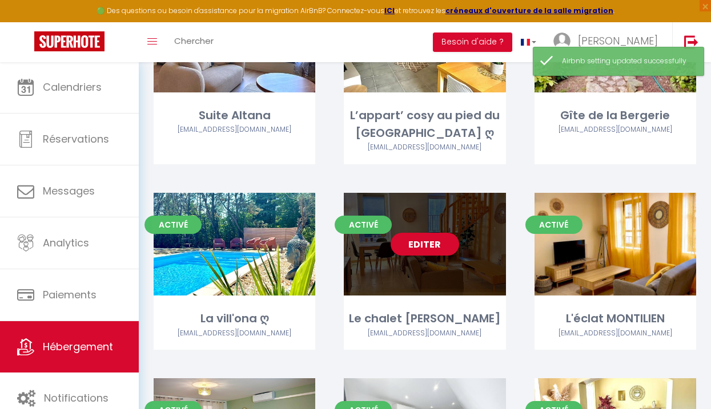
scroll to position [460, 0]
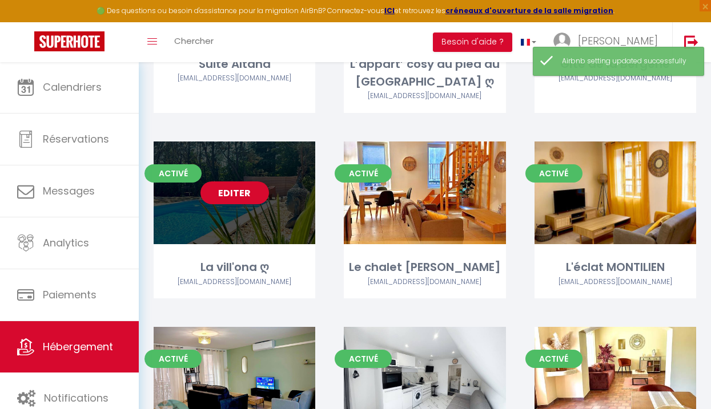
click at [230, 194] on link "Editer" at bounding box center [234, 193] width 69 height 23
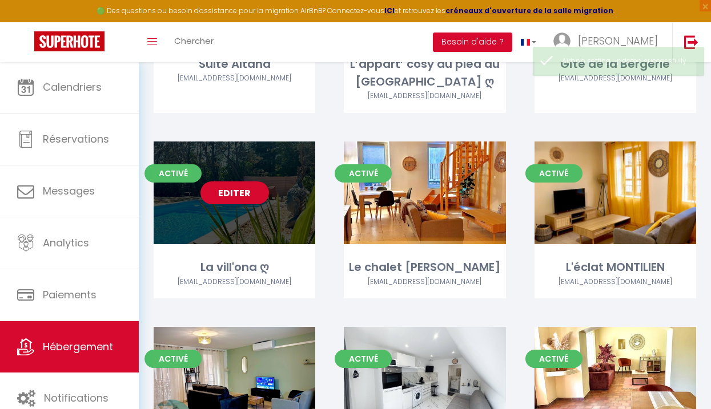
click at [234, 190] on link "Editer" at bounding box center [234, 193] width 69 height 23
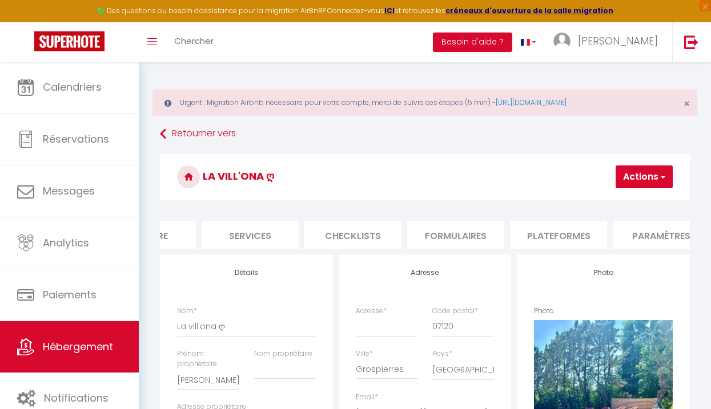
scroll to position [0, 267]
click at [544, 234] on li "Plateformes" at bounding box center [557, 235] width 97 height 28
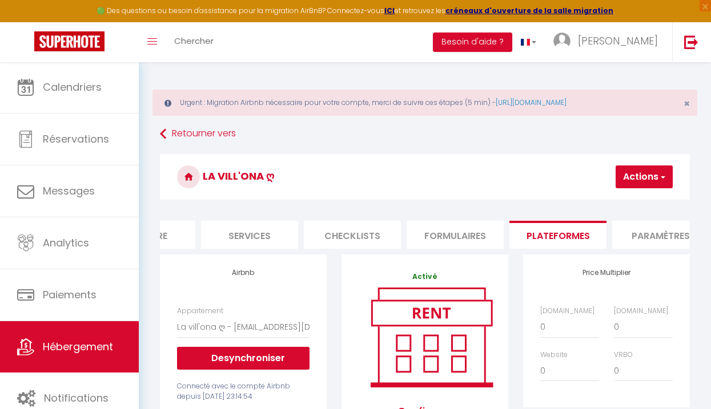
click at [634, 180] on button "Actions" at bounding box center [644, 177] width 57 height 23
click at [612, 200] on link "Enregistrer" at bounding box center [627, 202] width 90 height 15
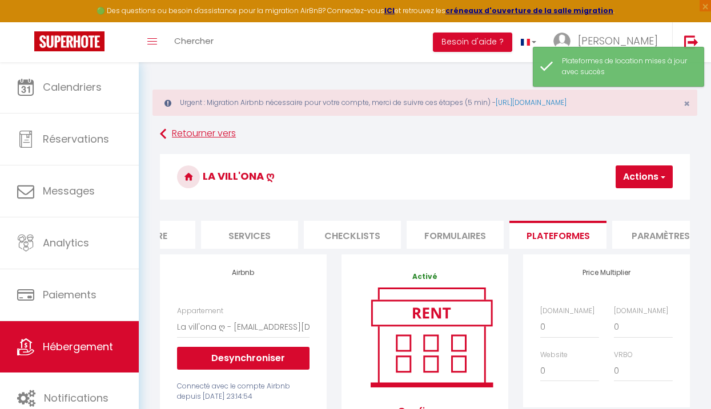
click at [177, 131] on link "Retourner vers" at bounding box center [425, 134] width 530 height 21
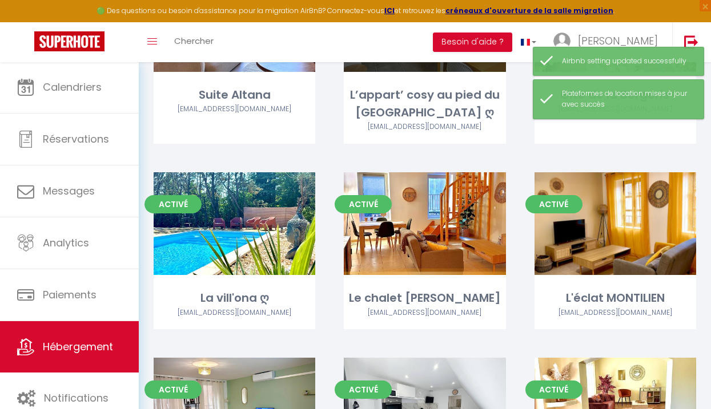
scroll to position [477, 0]
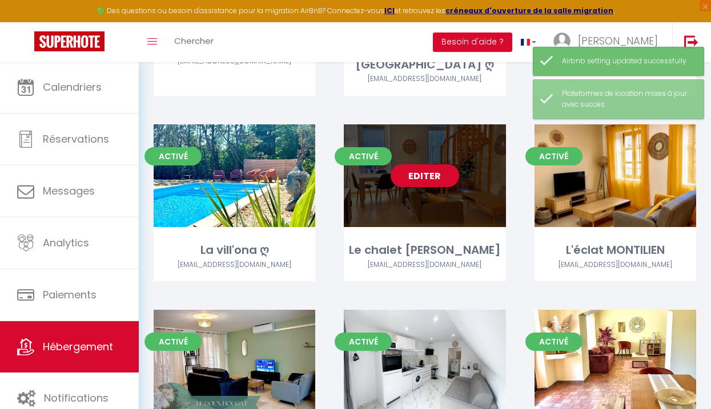
click at [427, 176] on link "Editer" at bounding box center [425, 175] width 69 height 23
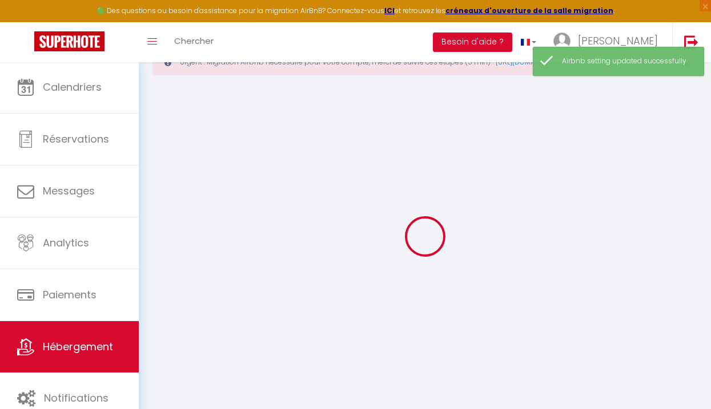
scroll to position [40, 0]
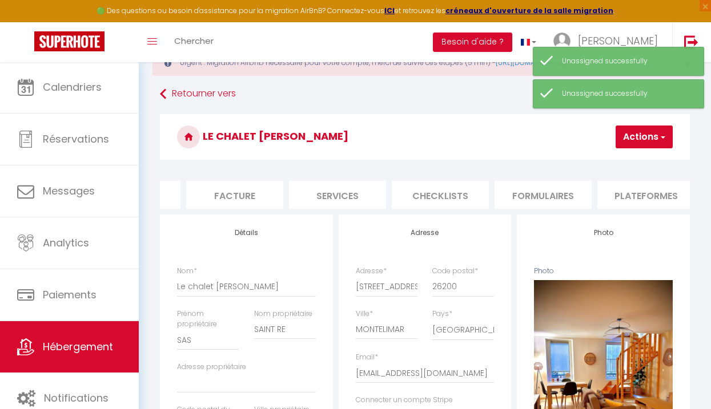
scroll to position [0, 187]
click at [604, 194] on li "Plateformes" at bounding box center [637, 195] width 97 height 28
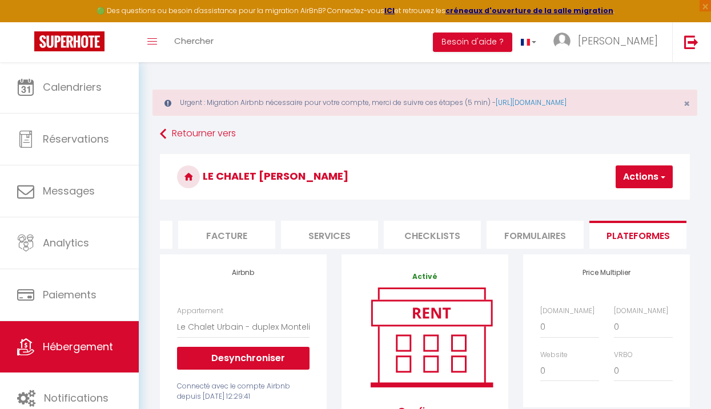
click at [643, 172] on button "Actions" at bounding box center [644, 177] width 57 height 23
click at [608, 201] on link "Enregistrer" at bounding box center [627, 202] width 90 height 15
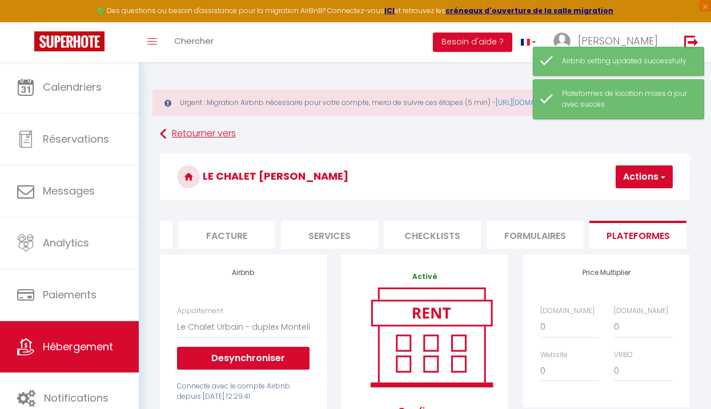
click at [210, 136] on link "Retourner vers" at bounding box center [425, 134] width 530 height 21
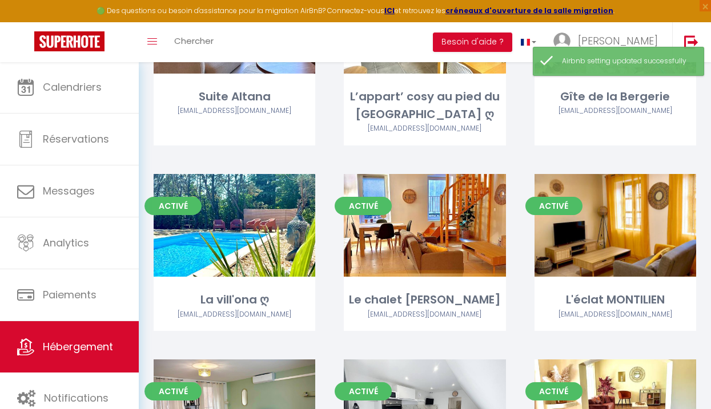
scroll to position [452, 0]
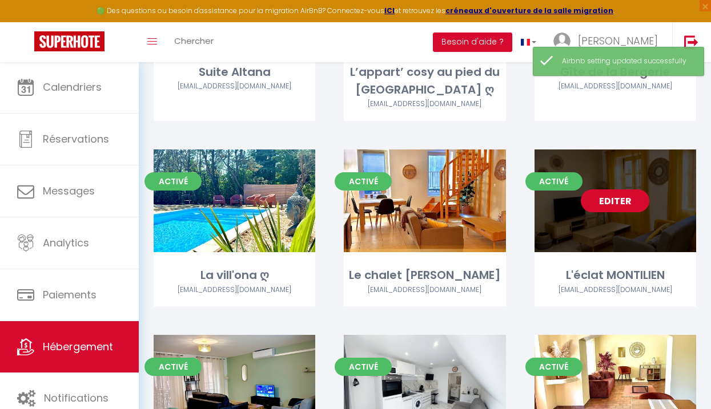
click at [618, 200] on link "Editer" at bounding box center [615, 201] width 69 height 23
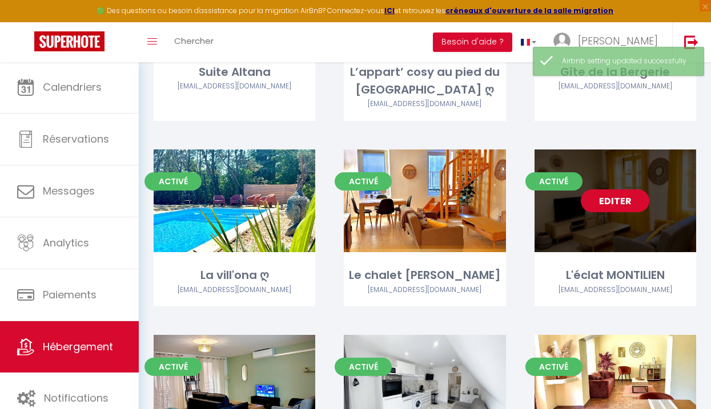
scroll to position [453, 0]
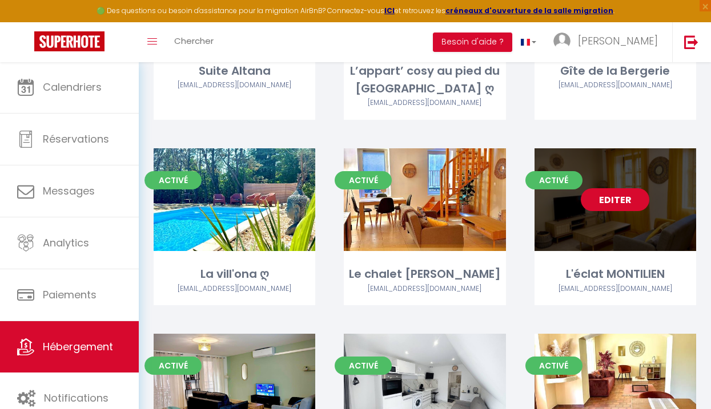
click at [618, 200] on link "Editer" at bounding box center [615, 199] width 69 height 23
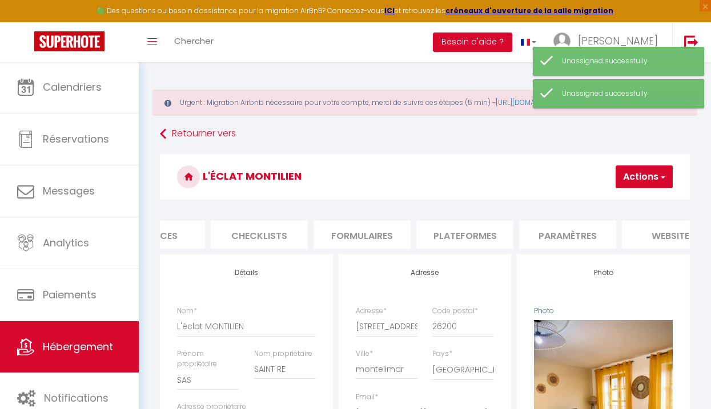
scroll to position [0, 366]
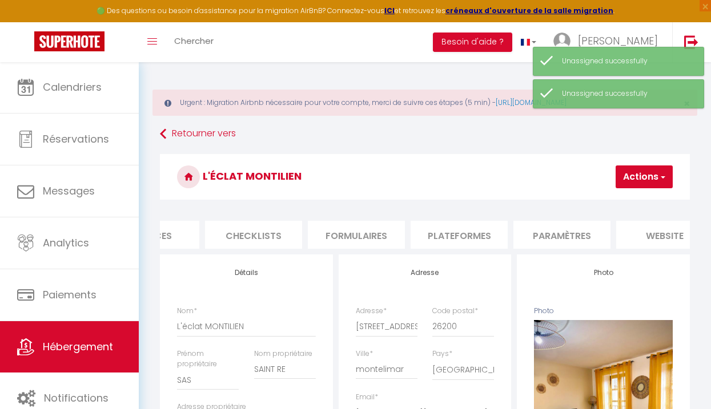
click at [468, 234] on li "Plateformes" at bounding box center [459, 235] width 97 height 28
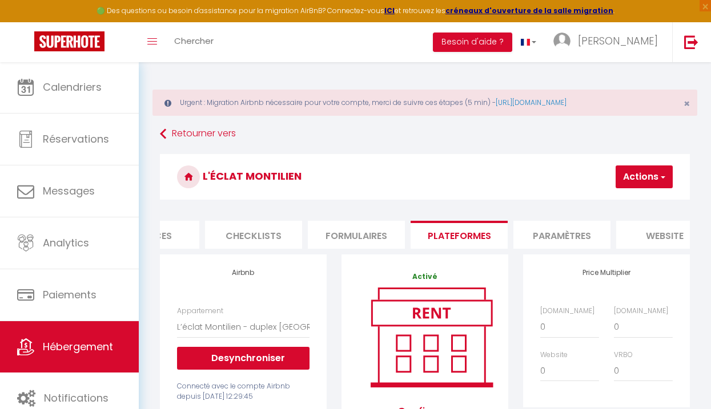
click at [637, 180] on button "Actions" at bounding box center [644, 177] width 57 height 23
click at [608, 200] on link "Enregistrer" at bounding box center [627, 202] width 90 height 15
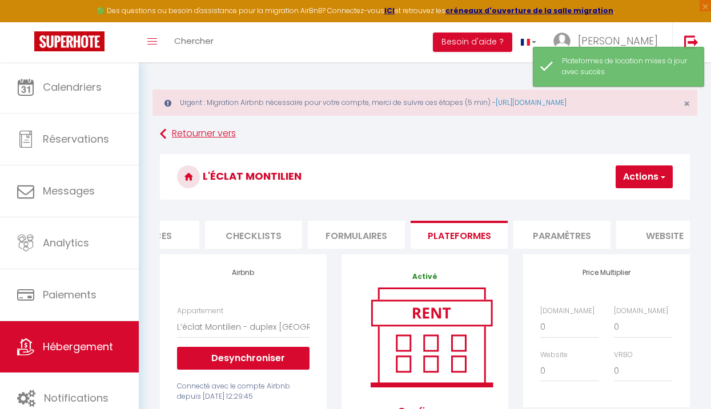
click at [194, 132] on link "Retourner vers" at bounding box center [425, 134] width 530 height 21
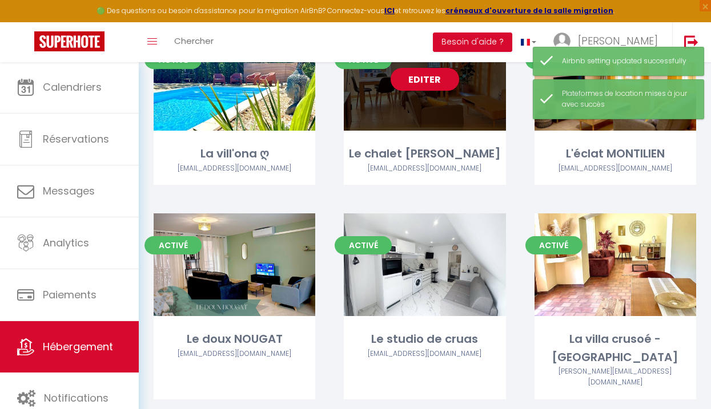
scroll to position [589, 0]
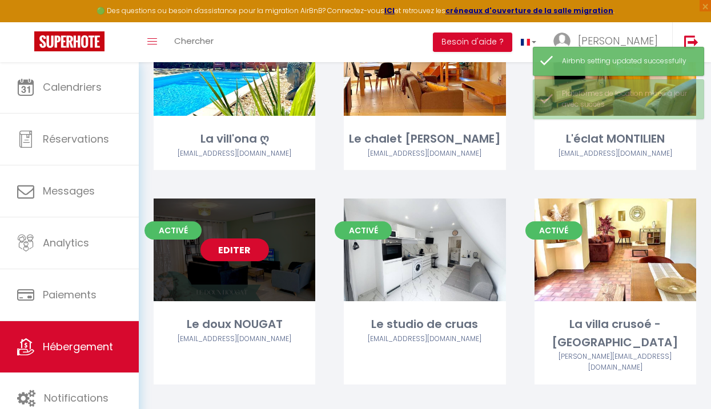
click at [223, 248] on link "Editer" at bounding box center [234, 250] width 69 height 23
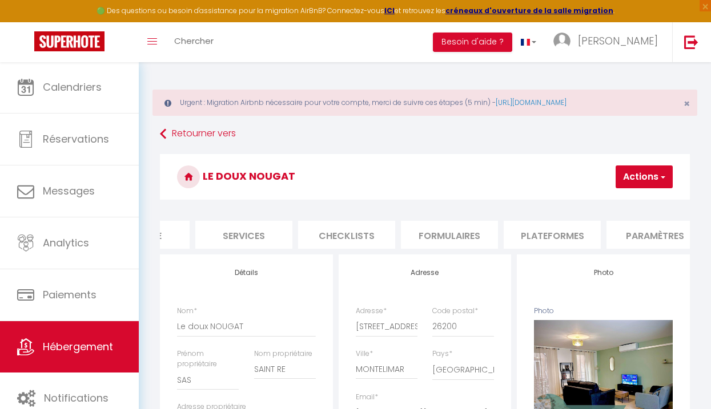
scroll to position [0, 274]
click at [544, 234] on li "Plateformes" at bounding box center [551, 235] width 97 height 28
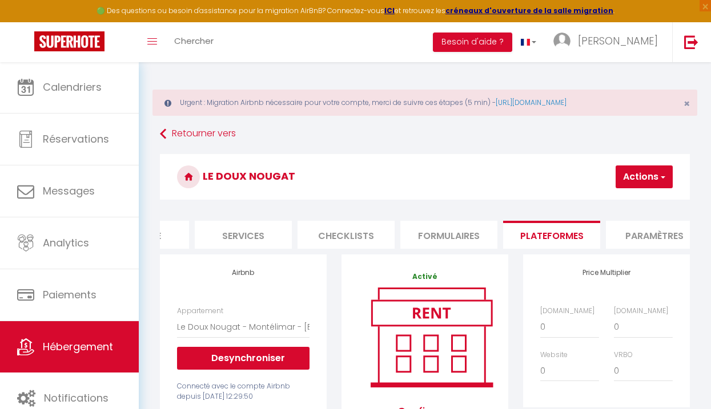
click at [637, 180] on button "Actions" at bounding box center [644, 177] width 57 height 23
click at [607, 202] on link "Enregistrer" at bounding box center [627, 202] width 90 height 15
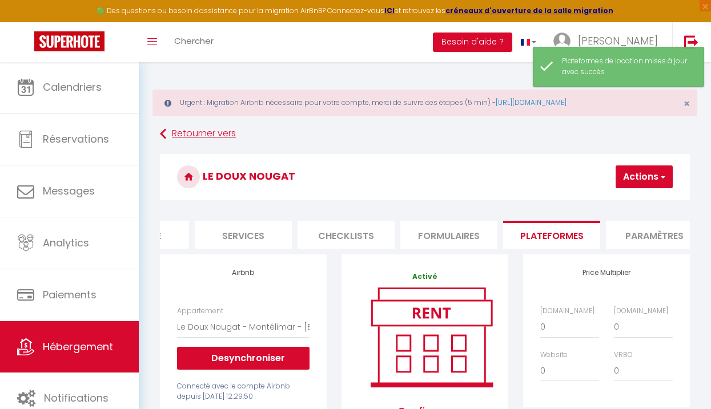
click at [187, 137] on link "Retourner vers" at bounding box center [425, 134] width 530 height 21
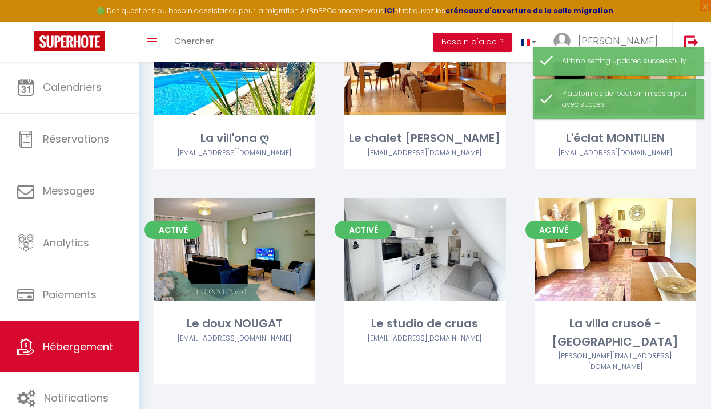
scroll to position [621, 0]
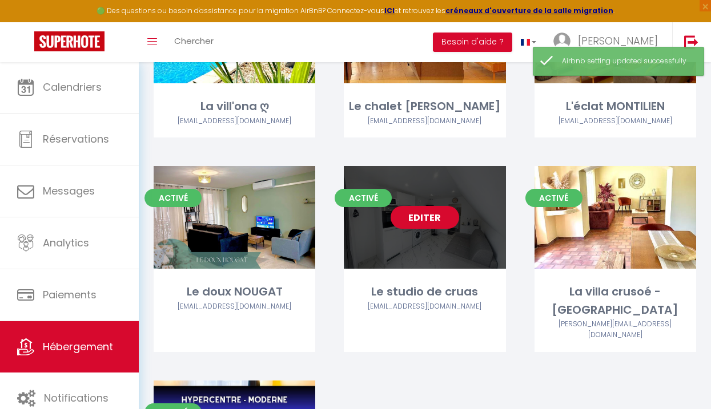
click at [431, 215] on link "Editer" at bounding box center [425, 217] width 69 height 23
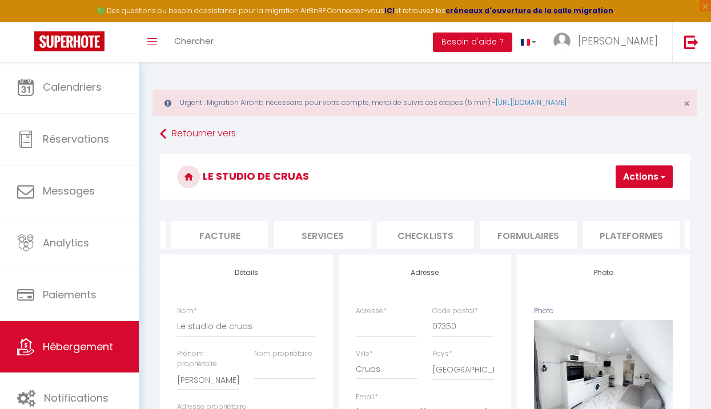
scroll to position [0, 230]
click at [586, 234] on li "Plateformes" at bounding box center [595, 235] width 97 height 28
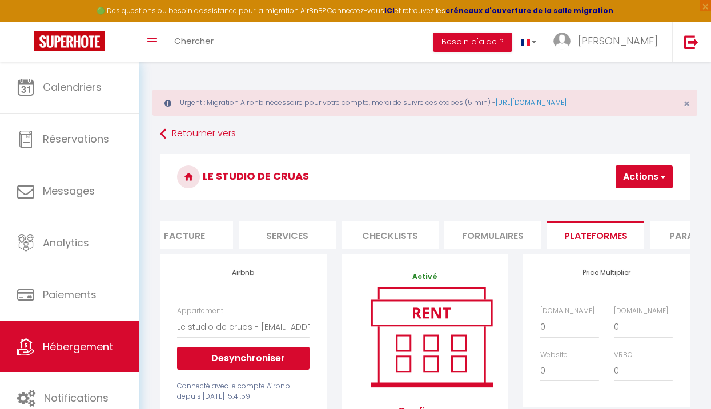
click at [642, 182] on button "Actions" at bounding box center [644, 177] width 57 height 23
click at [618, 200] on link "Enregistrer" at bounding box center [627, 202] width 90 height 15
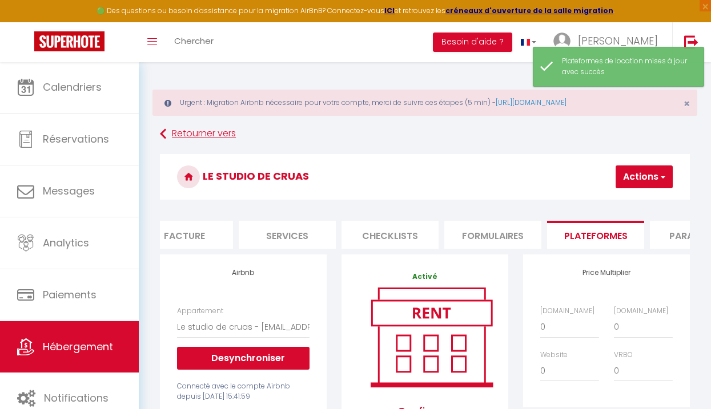
click at [187, 136] on link "Retourner vers" at bounding box center [425, 134] width 530 height 21
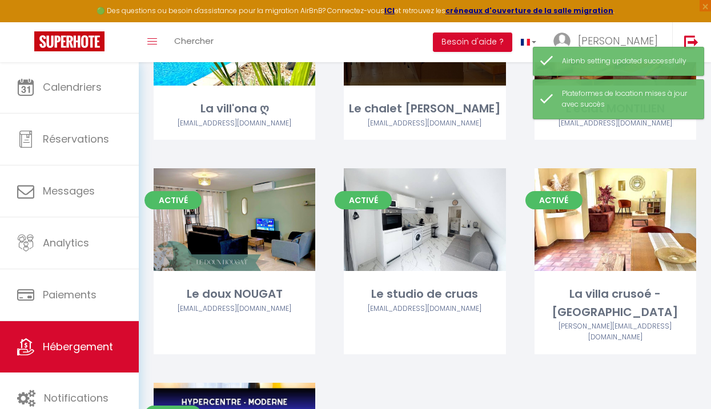
scroll to position [665, 0]
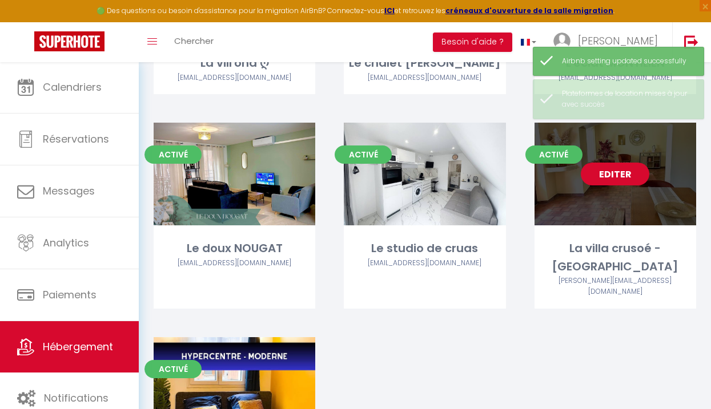
click at [629, 172] on link "Editer" at bounding box center [615, 174] width 69 height 23
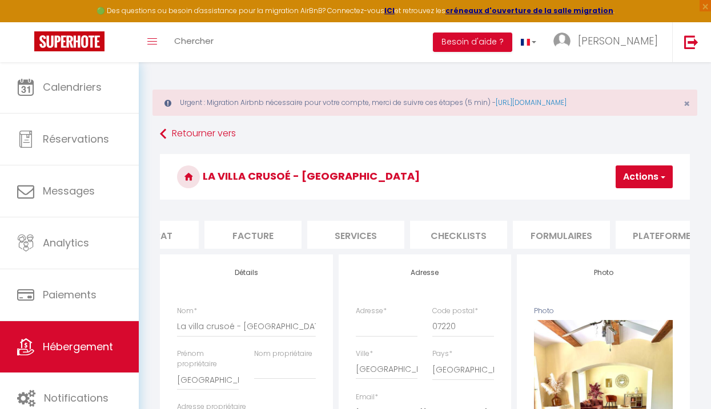
scroll to position [0, 288]
drag, startPoint x: 533, startPoint y: 229, endPoint x: 242, endPoint y: 299, distance: 299.0
click at [533, 229] on li "Plateformes" at bounding box center [536, 235] width 97 height 28
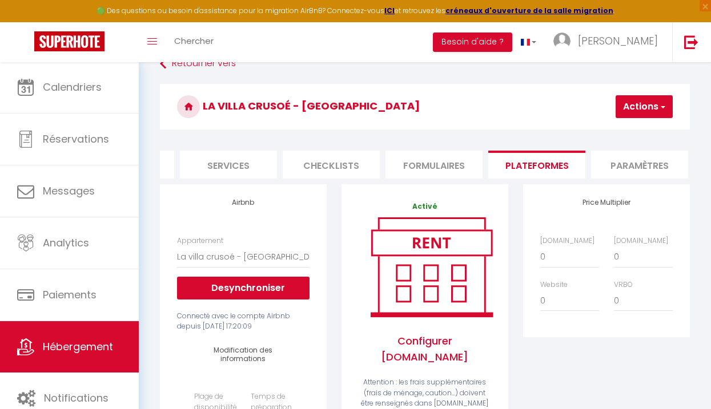
scroll to position [67, 0]
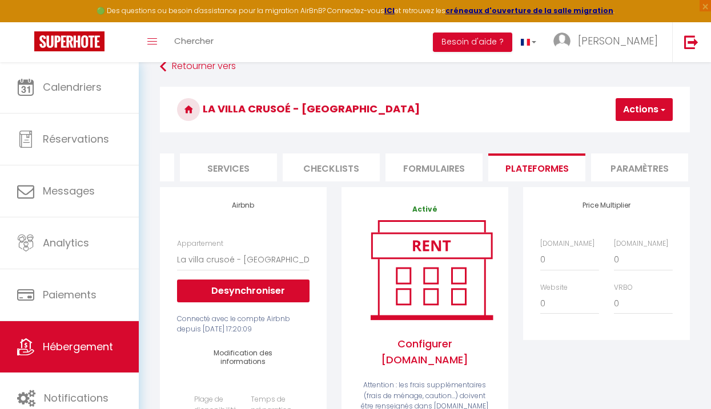
click at [632, 116] on button "Actions" at bounding box center [644, 109] width 57 height 23
click at [608, 137] on link "Enregistrer" at bounding box center [627, 134] width 90 height 15
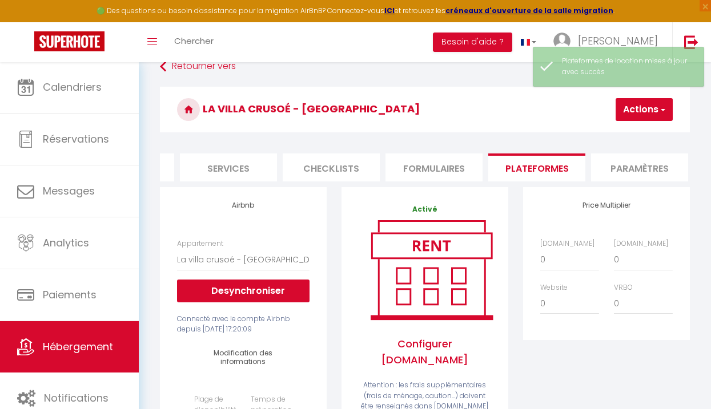
scroll to position [62, 0]
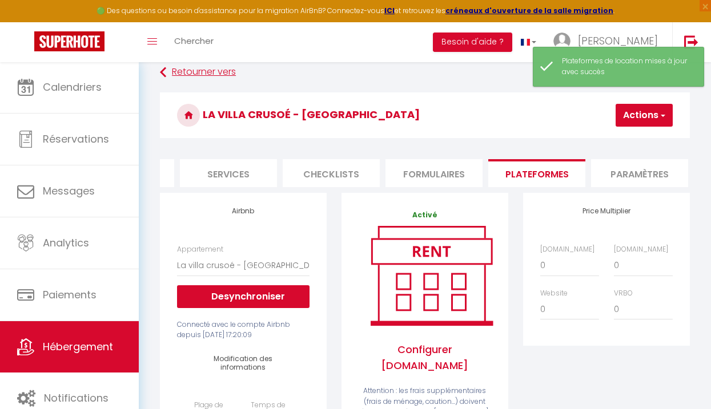
click at [167, 73] on link "Retourner vers" at bounding box center [425, 72] width 530 height 21
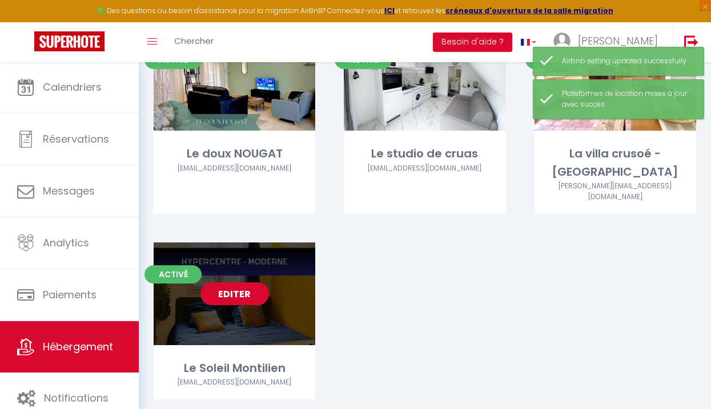
scroll to position [759, 0]
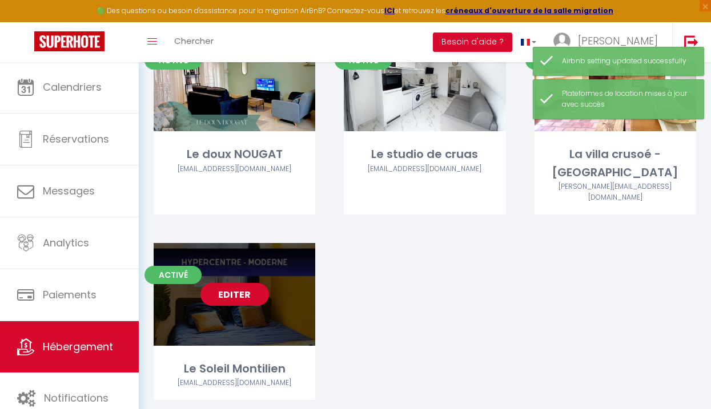
click at [235, 283] on link "Editer" at bounding box center [234, 294] width 69 height 23
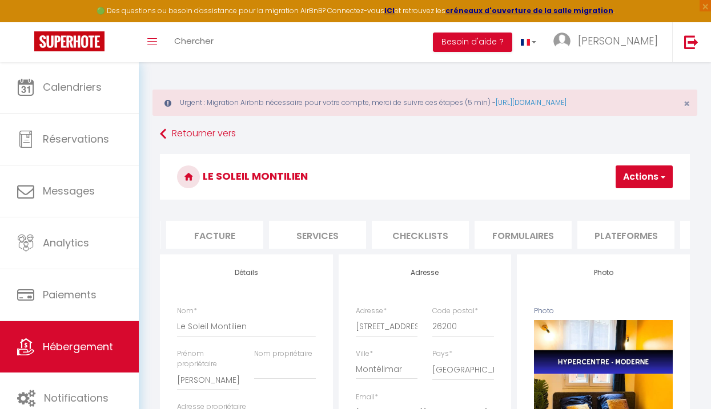
scroll to position [0, 237]
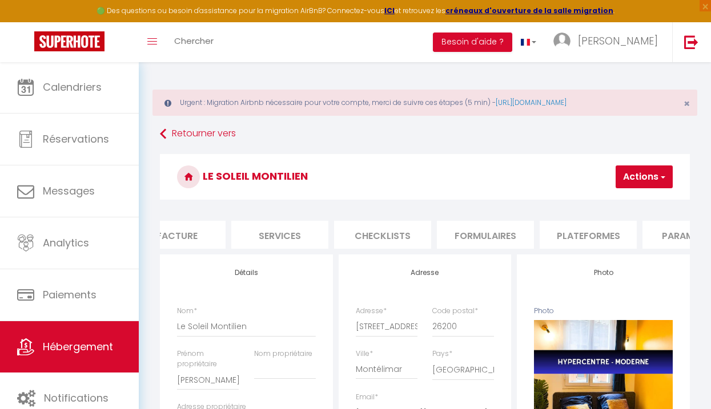
click at [590, 234] on li "Plateformes" at bounding box center [588, 235] width 97 height 28
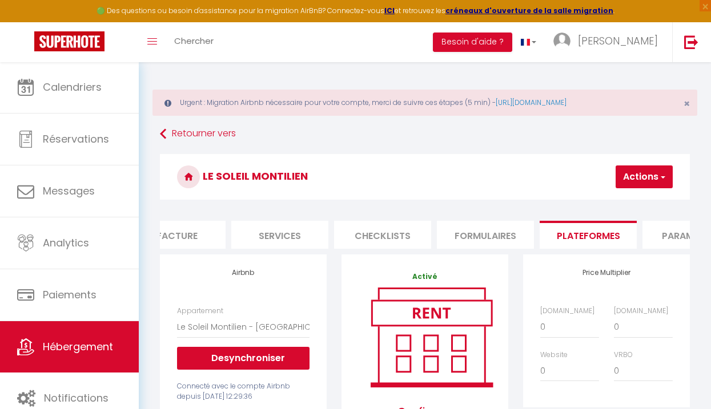
click at [647, 179] on button "Actions" at bounding box center [644, 177] width 57 height 23
click at [608, 202] on link "Enregistrer" at bounding box center [627, 202] width 90 height 15
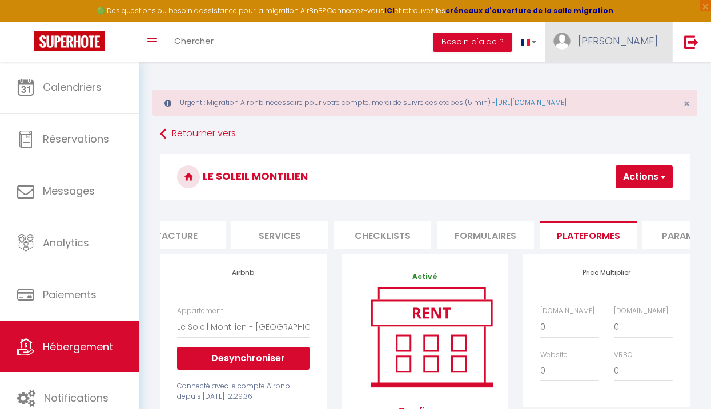
click at [641, 40] on span "[PERSON_NAME]" at bounding box center [618, 41] width 80 height 14
click at [625, 78] on link "Paramètres" at bounding box center [626, 79] width 85 height 19
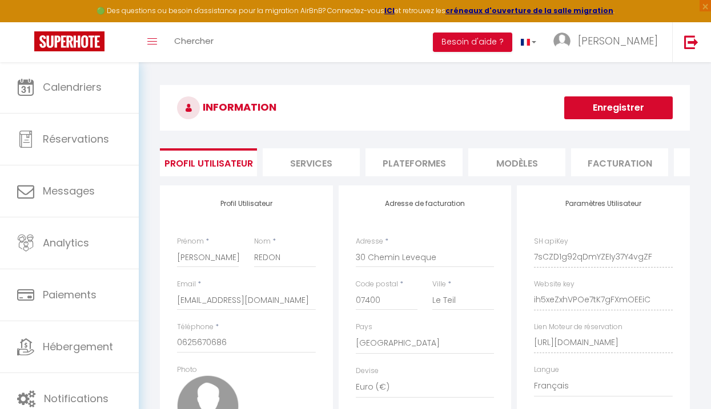
scroll to position [0, 135]
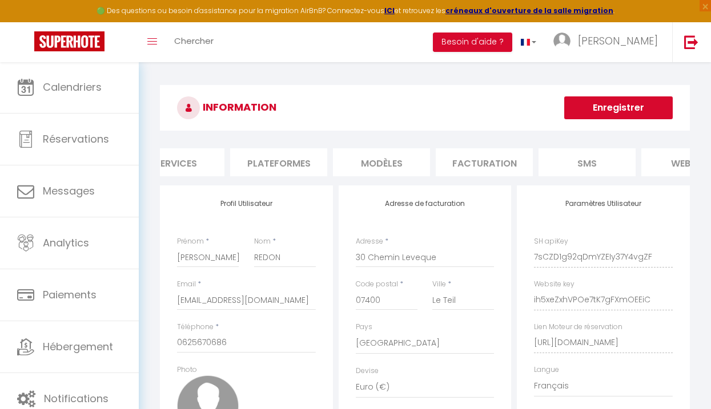
click at [266, 159] on li "Plateformes" at bounding box center [278, 162] width 97 height 28
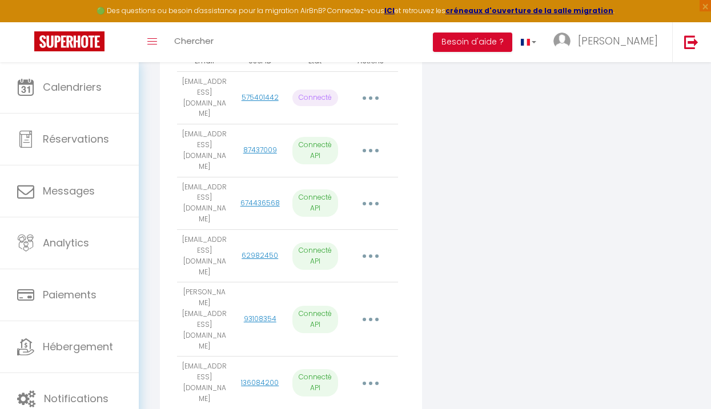
scroll to position [311, 0]
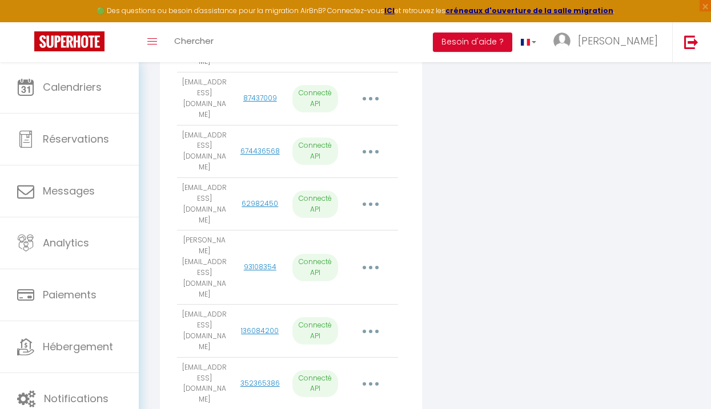
scroll to position [337, 0]
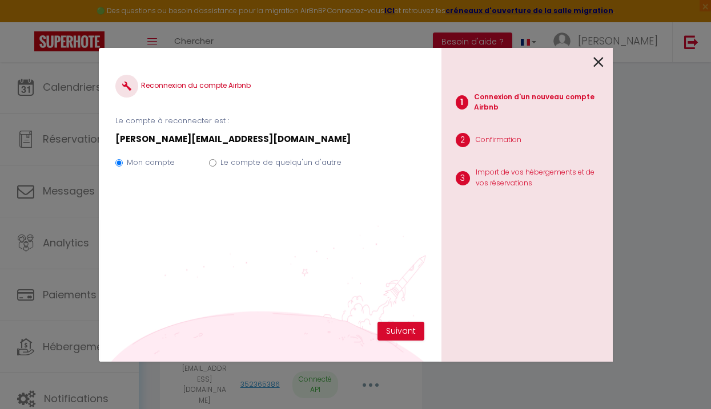
scroll to position [311, 0]
click at [226, 162] on label "Le compte de quelqu'un d'autre" at bounding box center [280, 162] width 121 height 11
click at [216, 162] on input "Le compte de quelqu'un d'autre" at bounding box center [212, 162] width 7 height 7
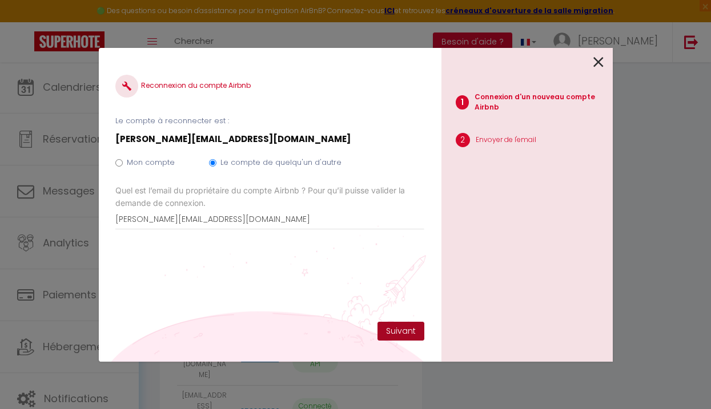
click at [391, 331] on button "Suivant" at bounding box center [400, 331] width 47 height 19
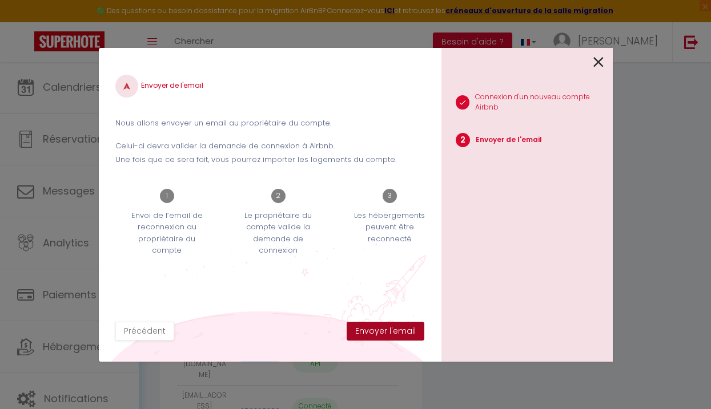
click at [387, 328] on button "Envoyer l'email" at bounding box center [386, 331] width 78 height 19
